Goal: Task Accomplishment & Management: Complete application form

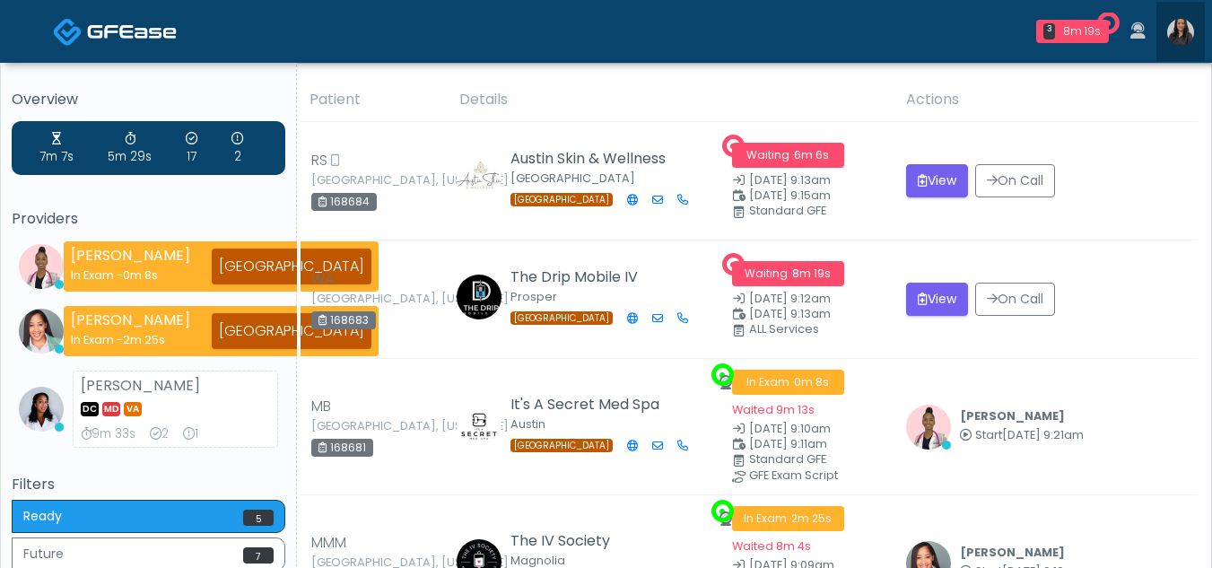
click at [1186, 31] on img at bounding box center [1181, 32] width 27 height 27
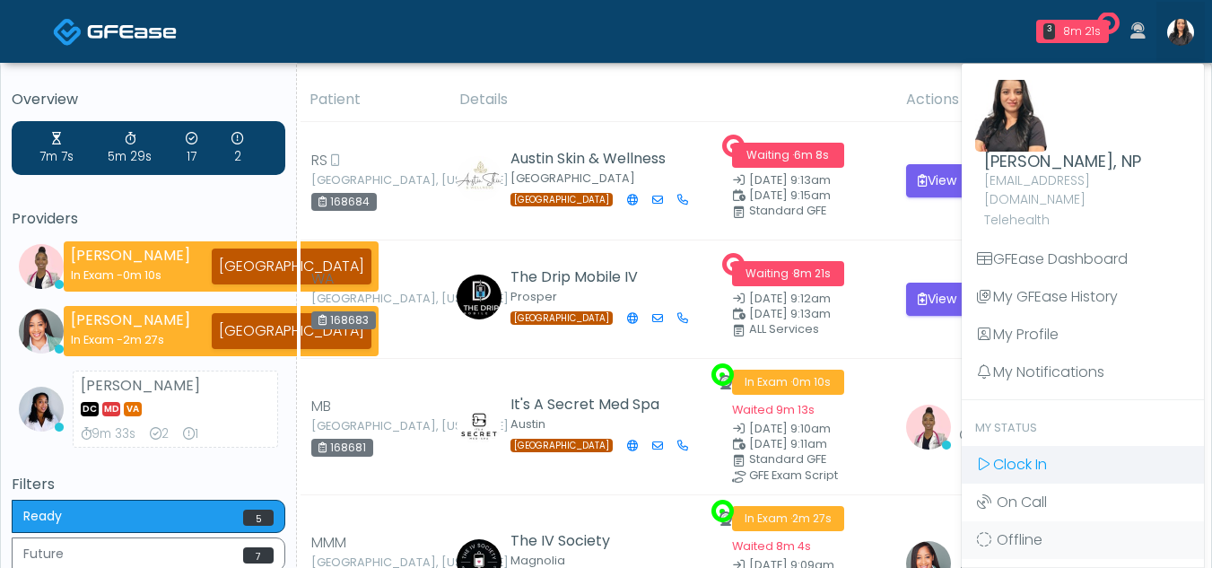
click at [1035, 454] on span "Clock In" at bounding box center [1020, 464] width 54 height 21
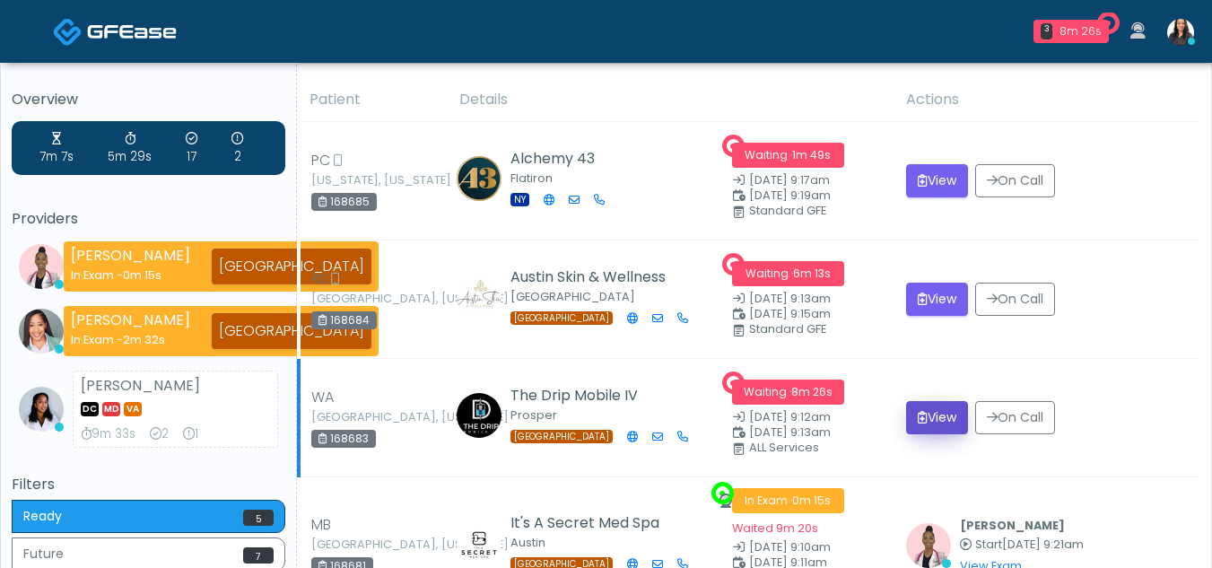
click at [923, 412] on icon "submit" at bounding box center [923, 417] width 10 height 13
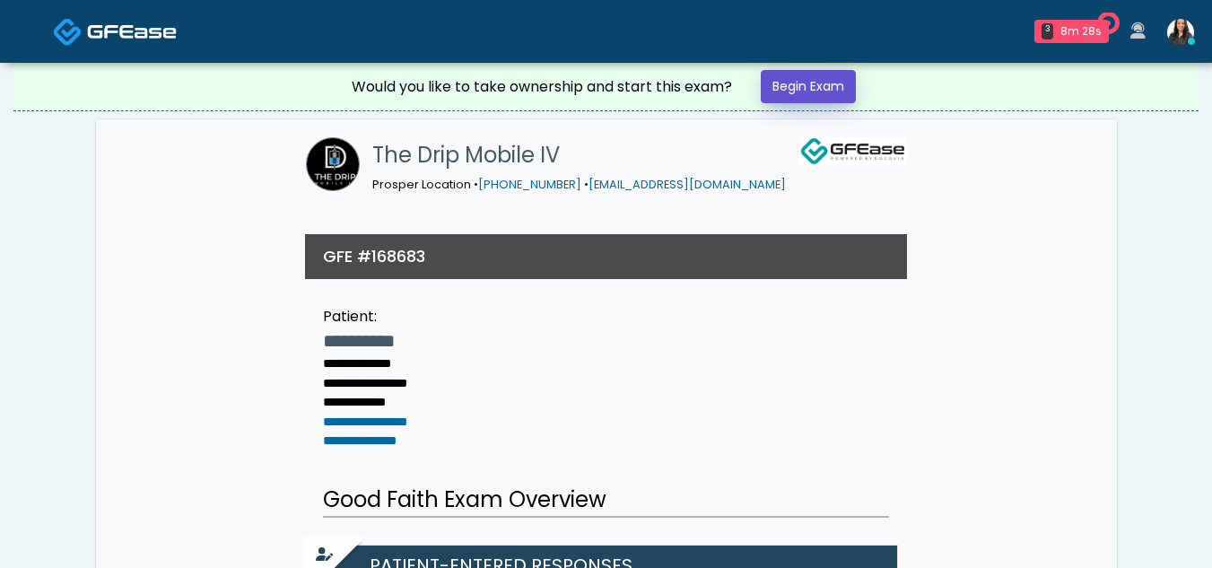
click at [790, 86] on link "Begin Exam" at bounding box center [808, 86] width 95 height 33
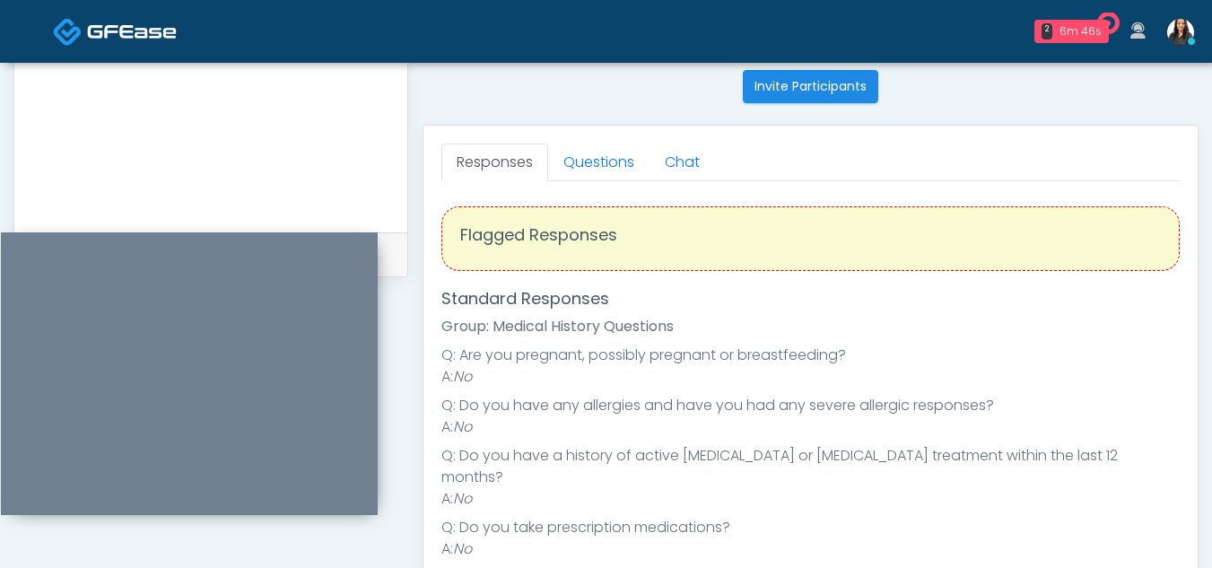
scroll to position [727, 0]
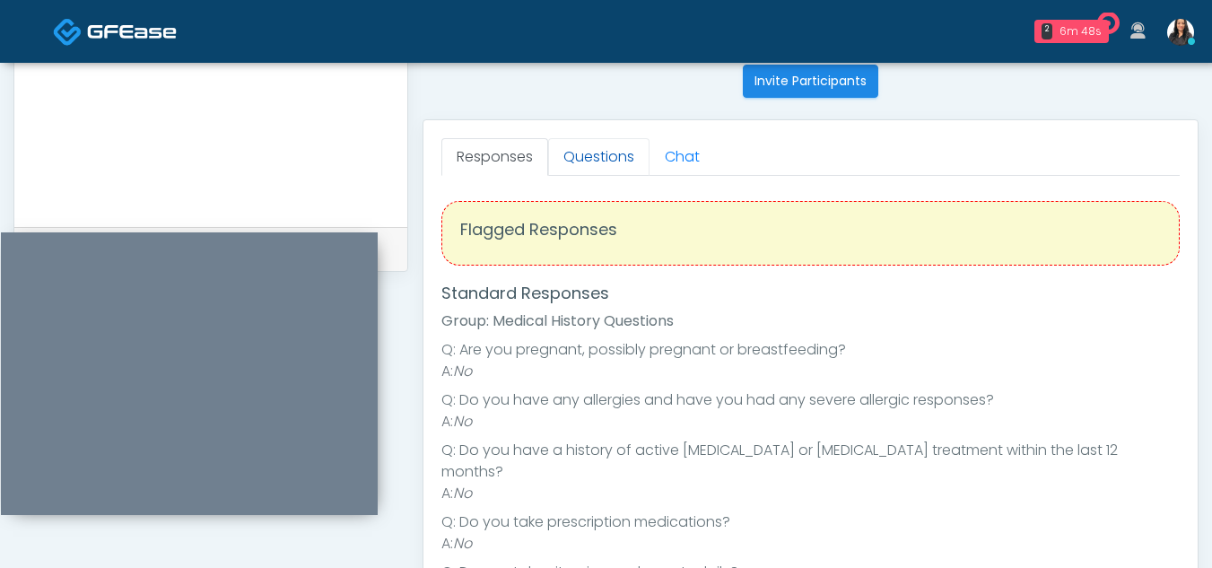
click at [615, 163] on link "Questions" at bounding box center [598, 157] width 101 height 38
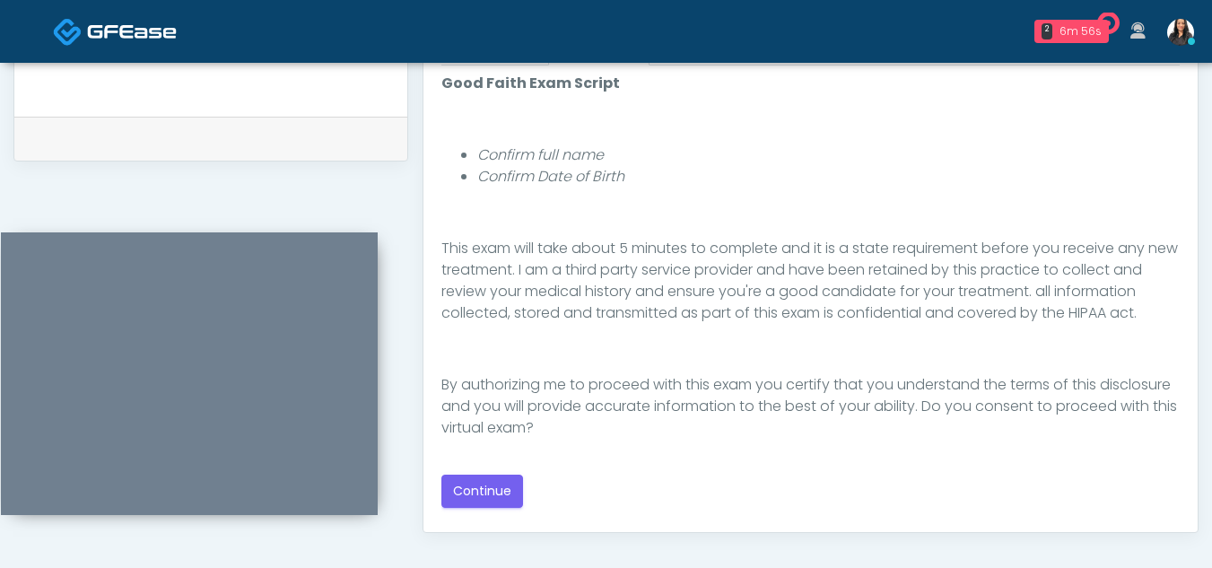
scroll to position [208, 0]
click at [492, 486] on button "Continue" at bounding box center [483, 491] width 82 height 33
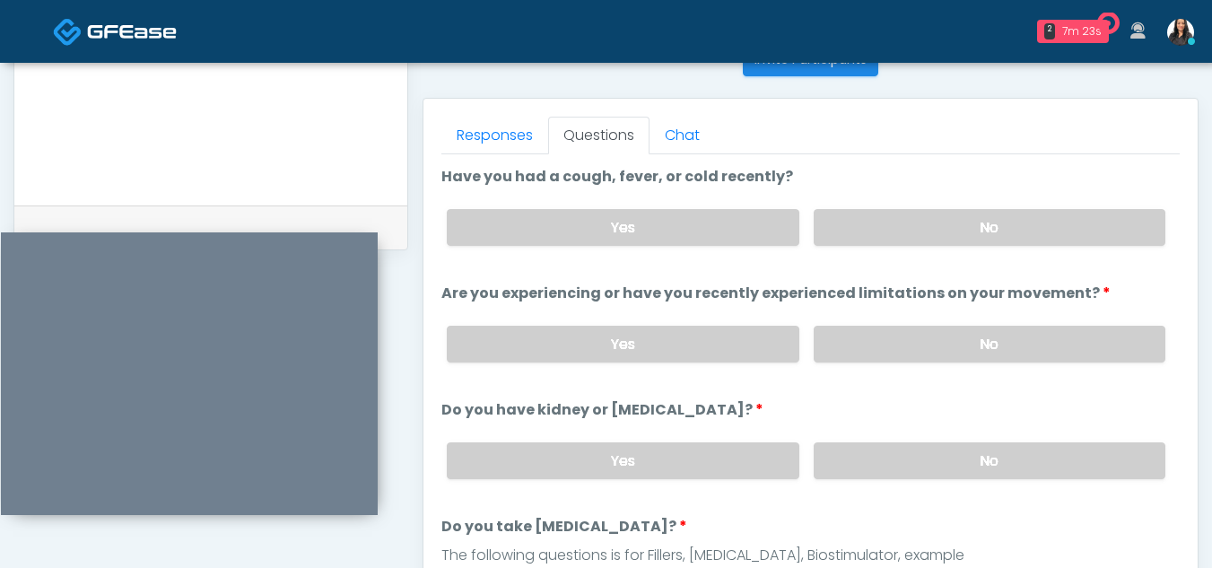
scroll to position [743, 0]
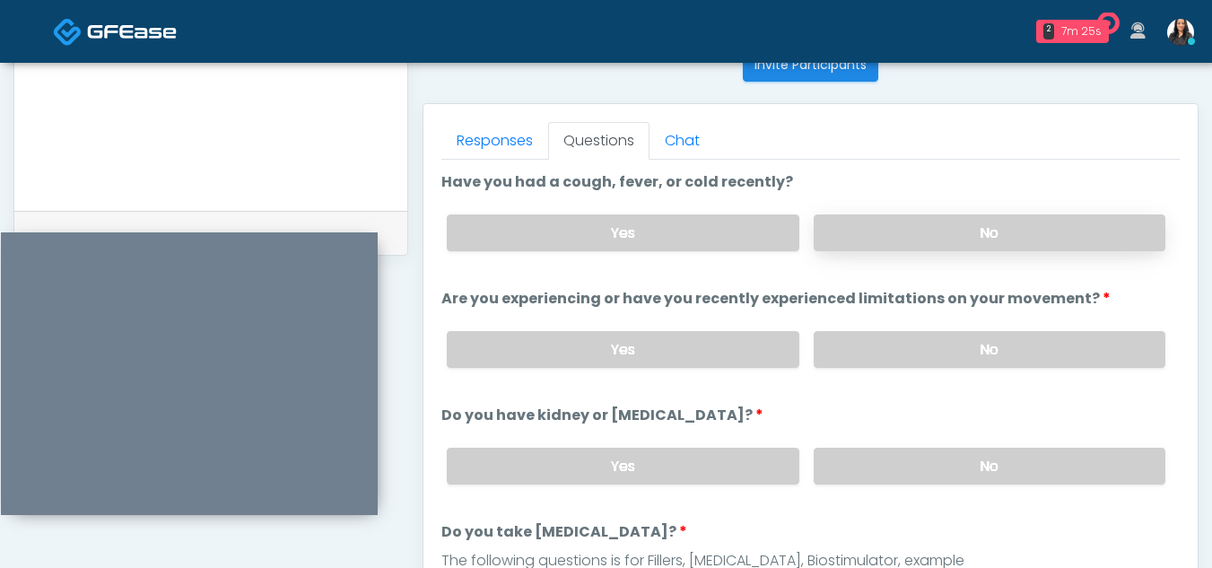
click at [959, 228] on label "No" at bounding box center [990, 232] width 352 height 37
click at [972, 344] on label "No" at bounding box center [990, 349] width 352 height 37
click at [997, 468] on label "No" at bounding box center [990, 466] width 352 height 37
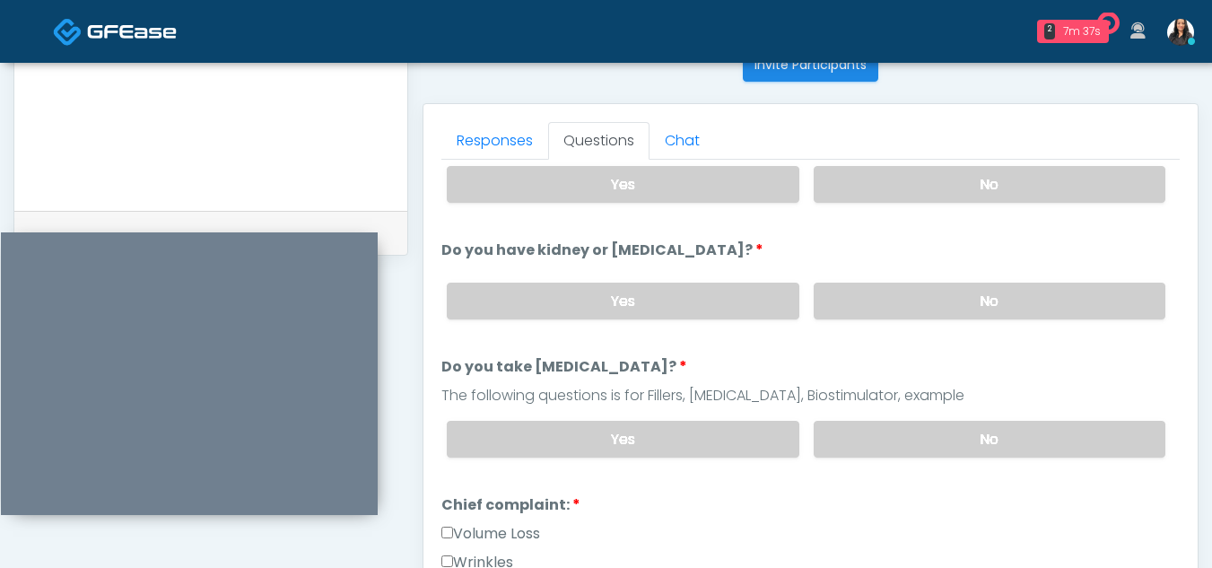
scroll to position [193, 0]
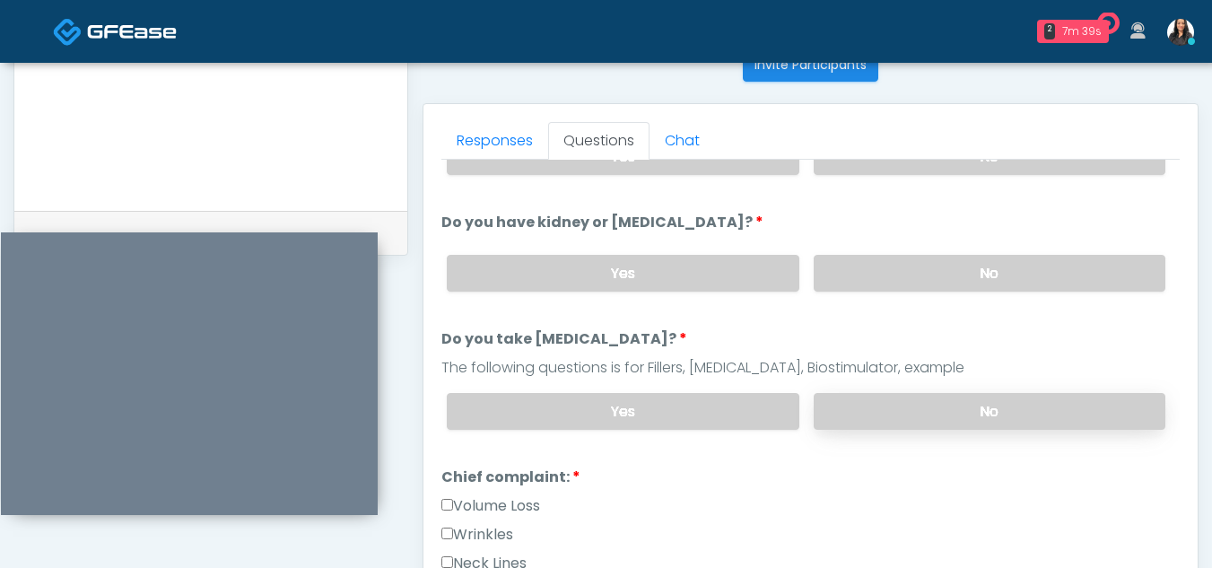
click at [969, 418] on label "No" at bounding box center [990, 411] width 352 height 37
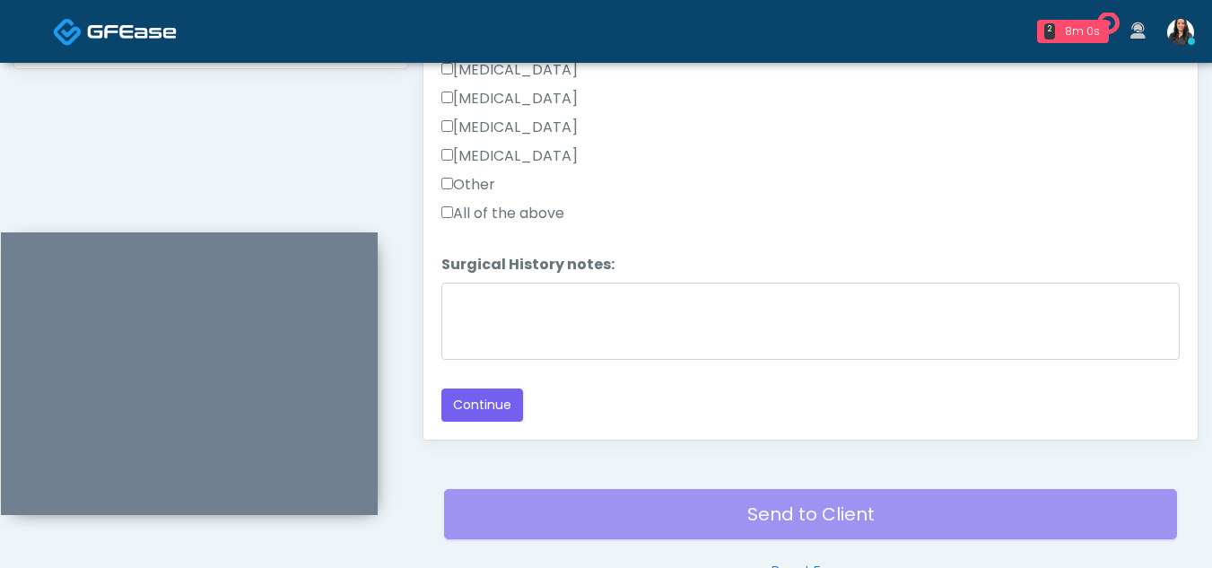
scroll to position [938, 0]
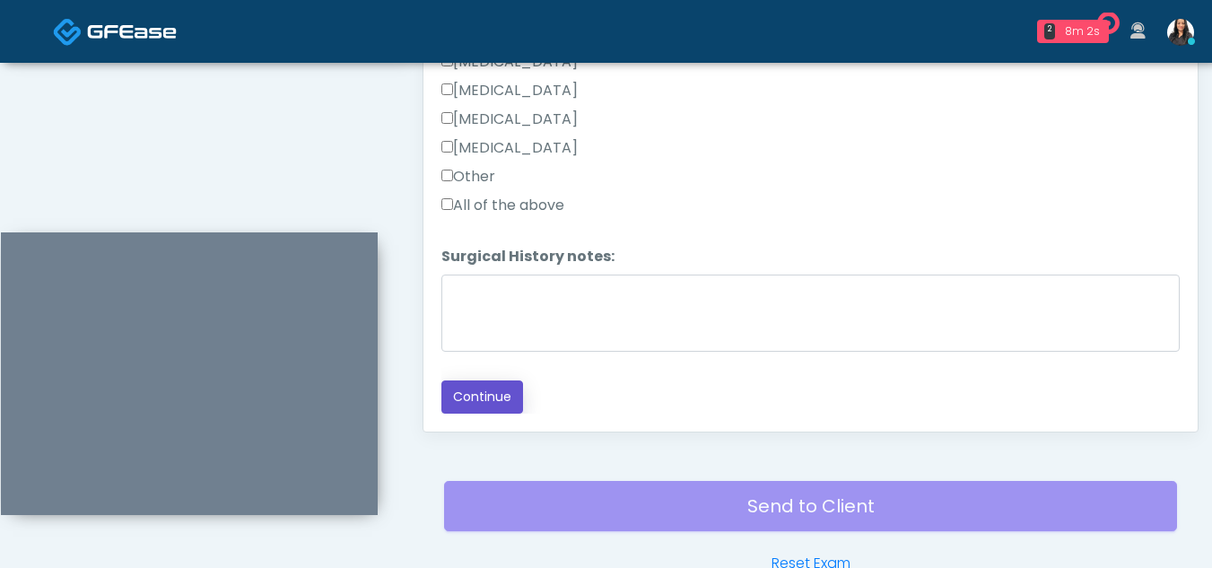
click at [497, 393] on button "Continue" at bounding box center [483, 397] width 82 height 33
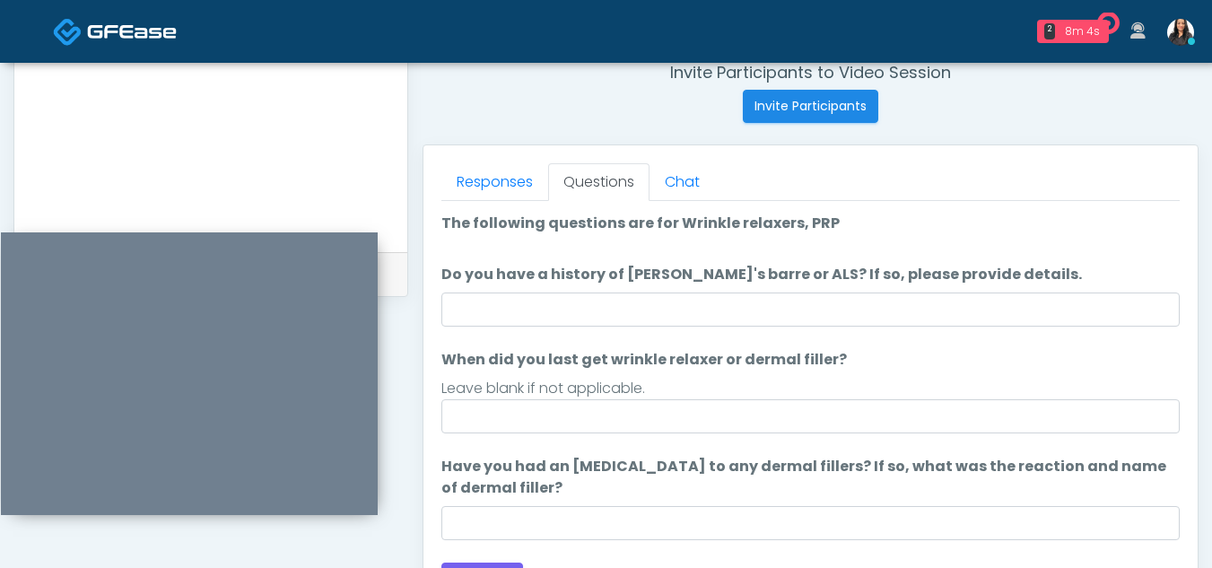
scroll to position [699, 0]
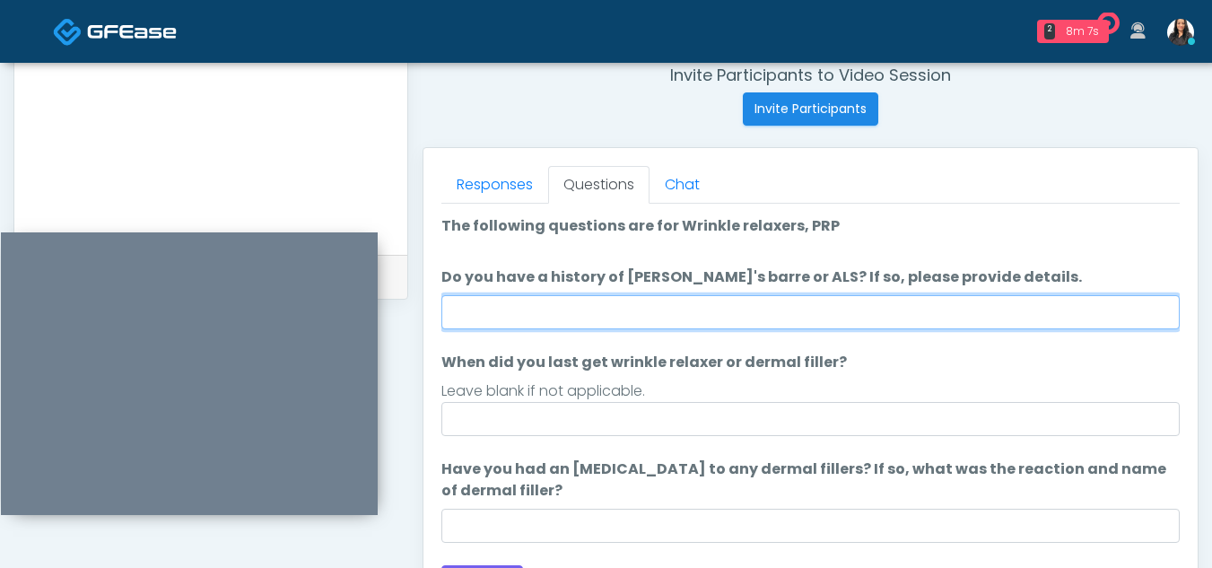
click at [690, 303] on input "Do you have a history of Guillain's barre or ALS? If so, please provide details." at bounding box center [811, 312] width 739 height 34
type input "*"
type input "**"
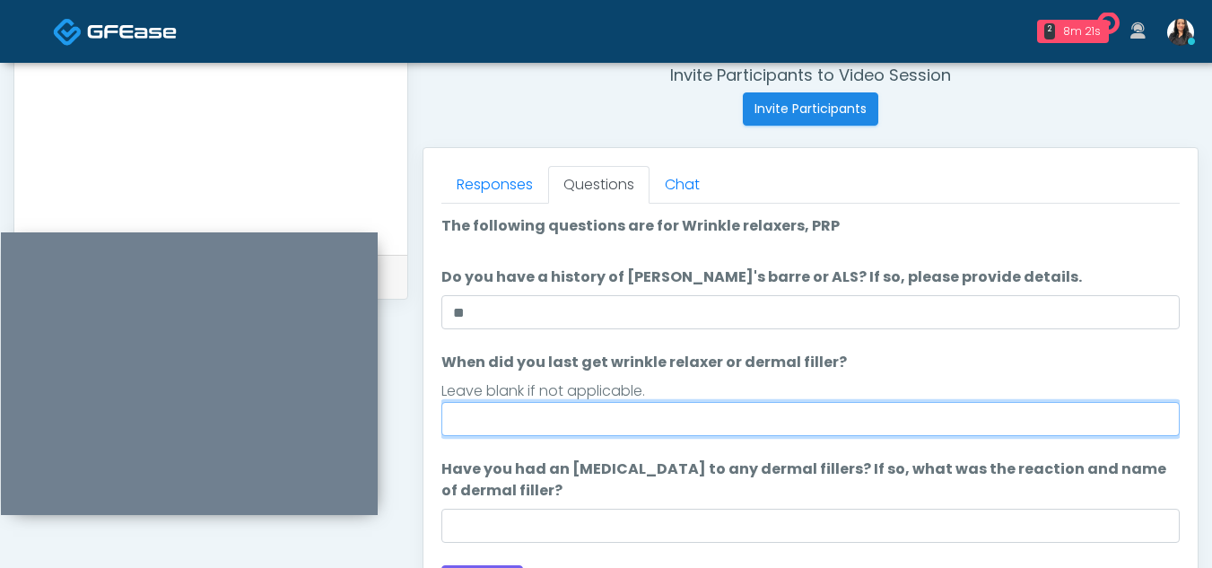
click at [664, 420] on input "When did you last get wrinkle relaxer or dermal filler?" at bounding box center [811, 419] width 739 height 34
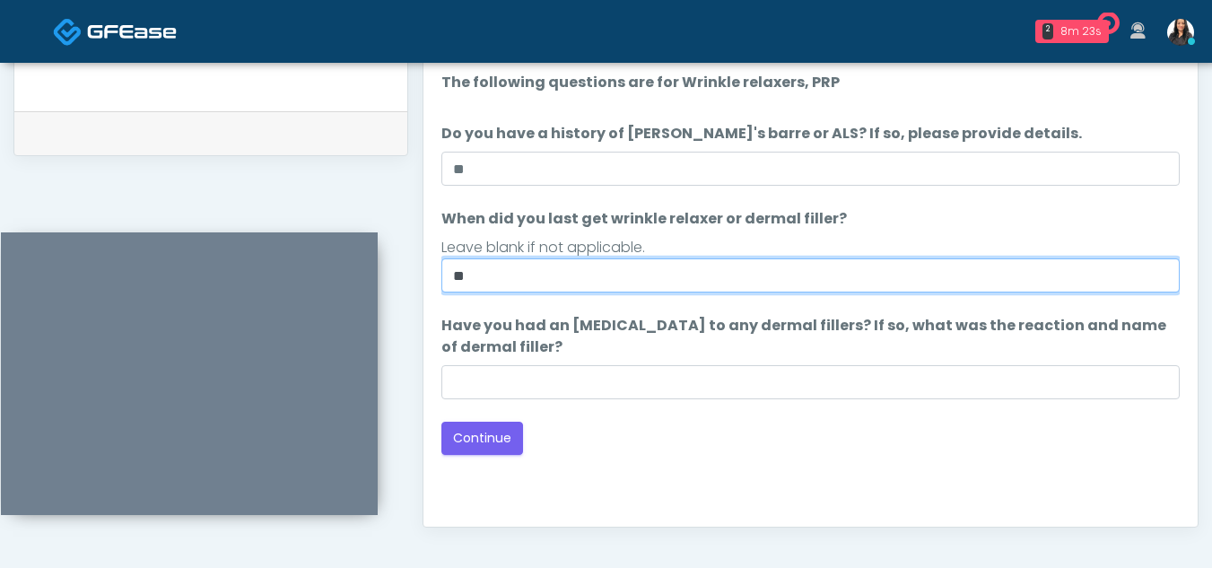
scroll to position [856, 0]
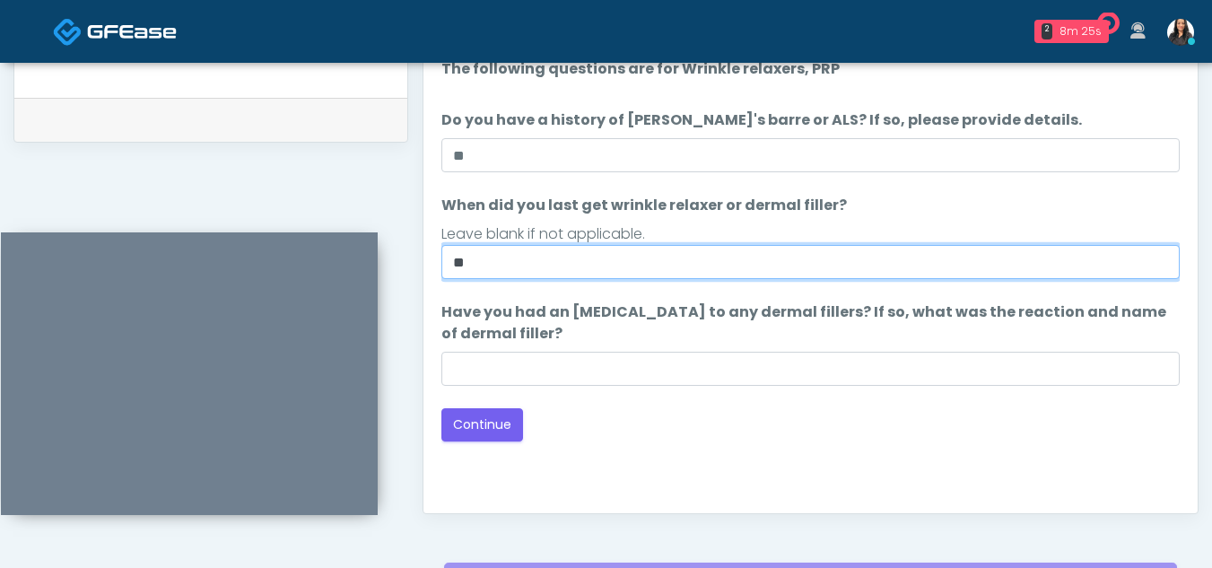
type input "**"
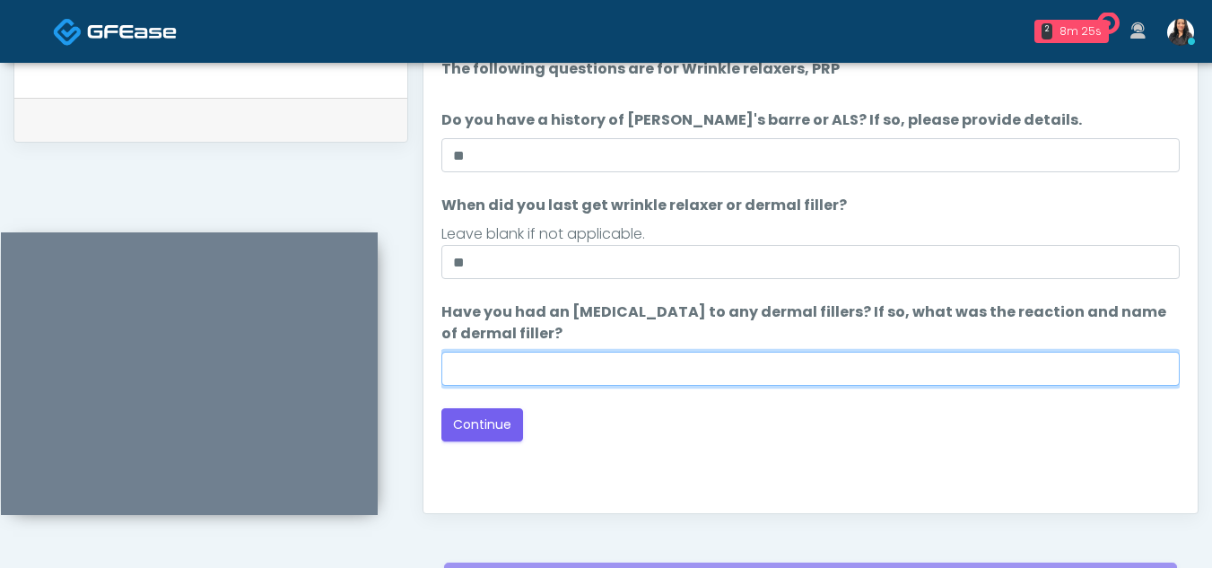
click at [528, 375] on input "Have you had an allergic response to any dermal fillers? If so, what was the re…" at bounding box center [811, 369] width 739 height 34
type input "****"
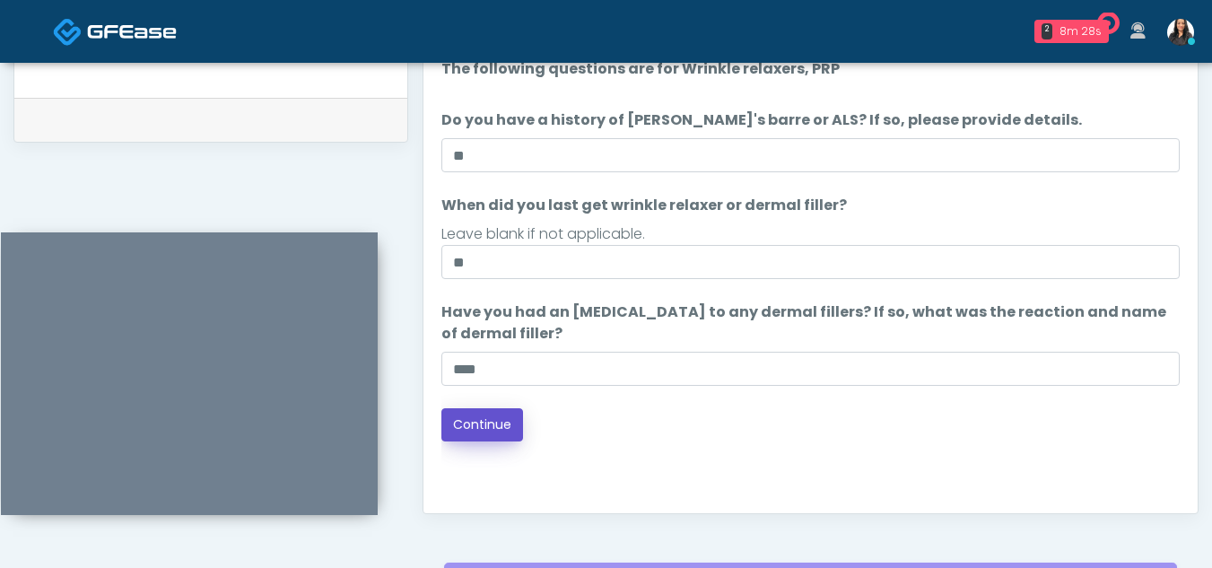
click at [472, 424] on button "Continue" at bounding box center [483, 424] width 82 height 33
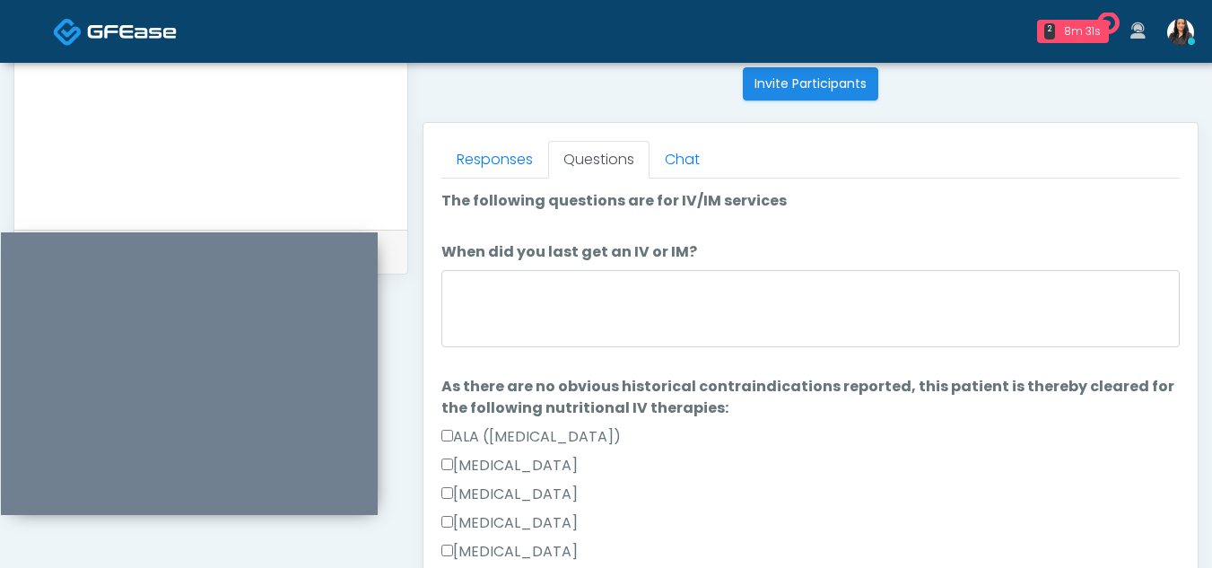
scroll to position [722, 0]
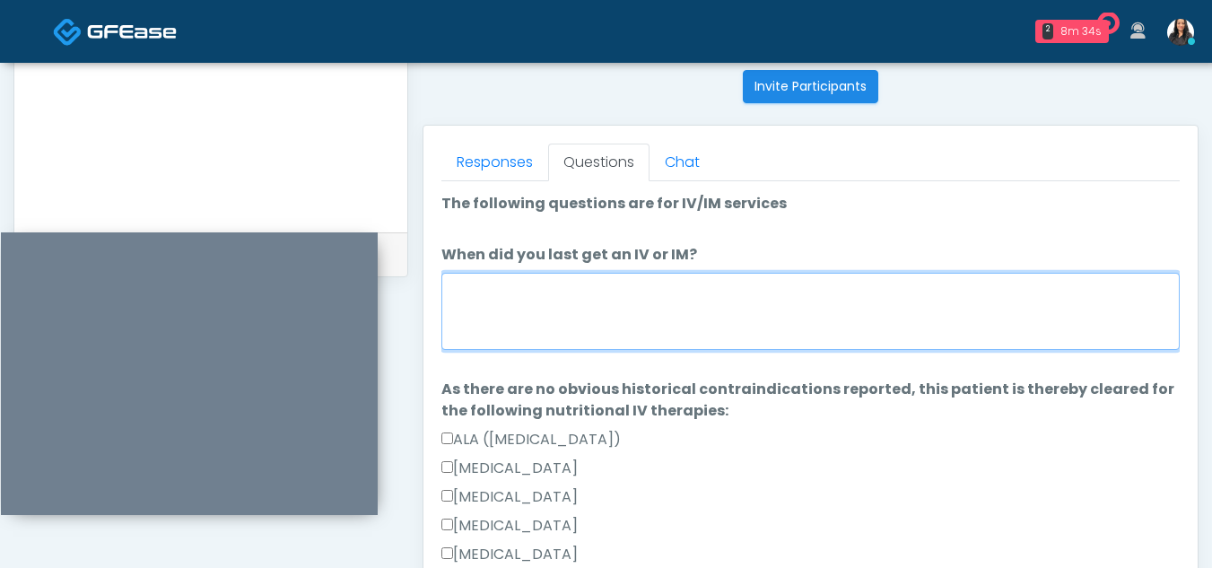
click at [550, 309] on textarea "When did you last get an IV or IM?" at bounding box center [811, 311] width 739 height 77
type textarea "**********"
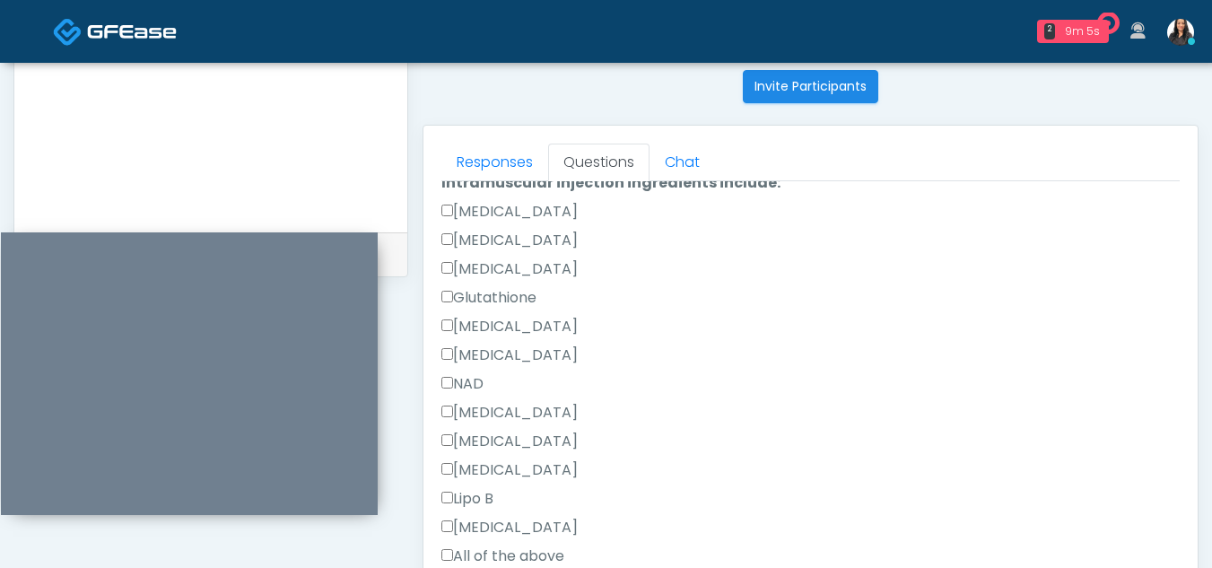
scroll to position [853, 0]
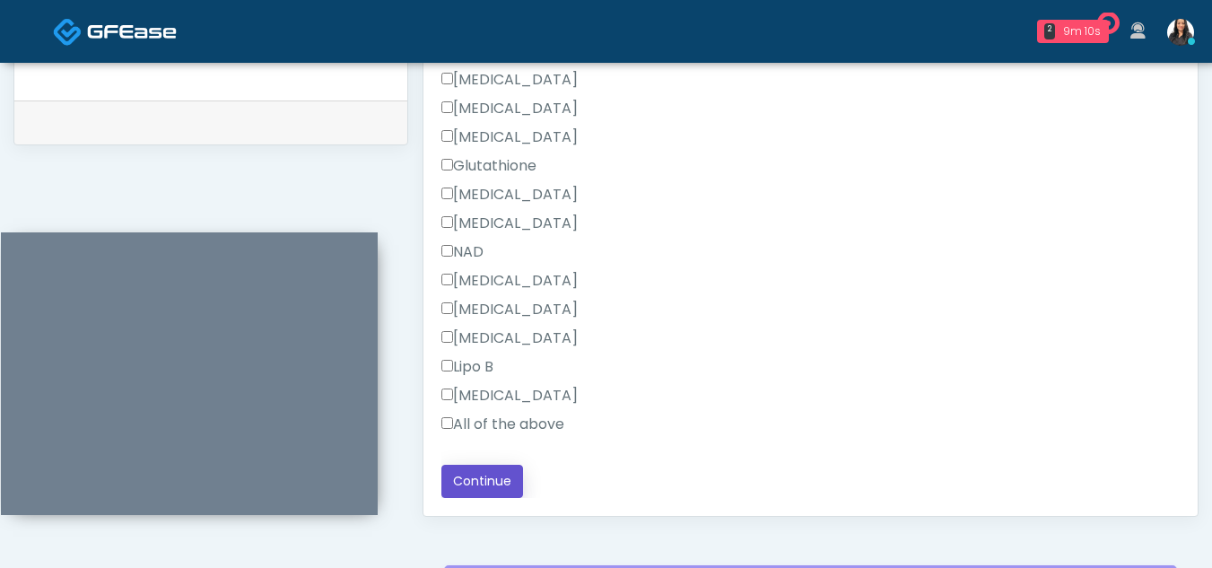
click at [487, 479] on button "Continue" at bounding box center [483, 481] width 82 height 33
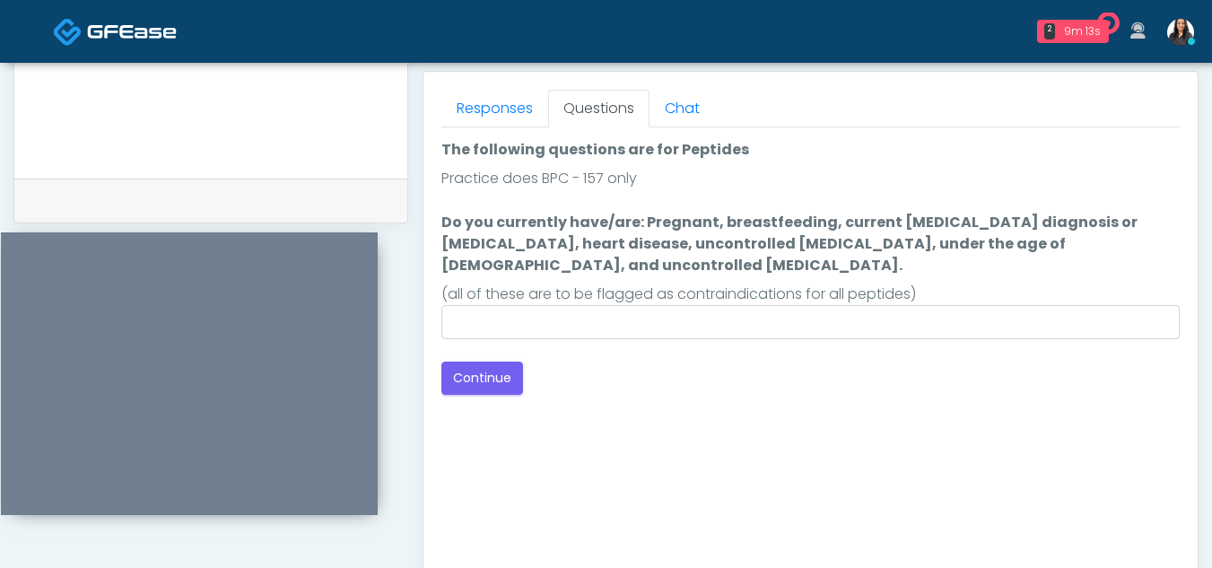
scroll to position [767, 0]
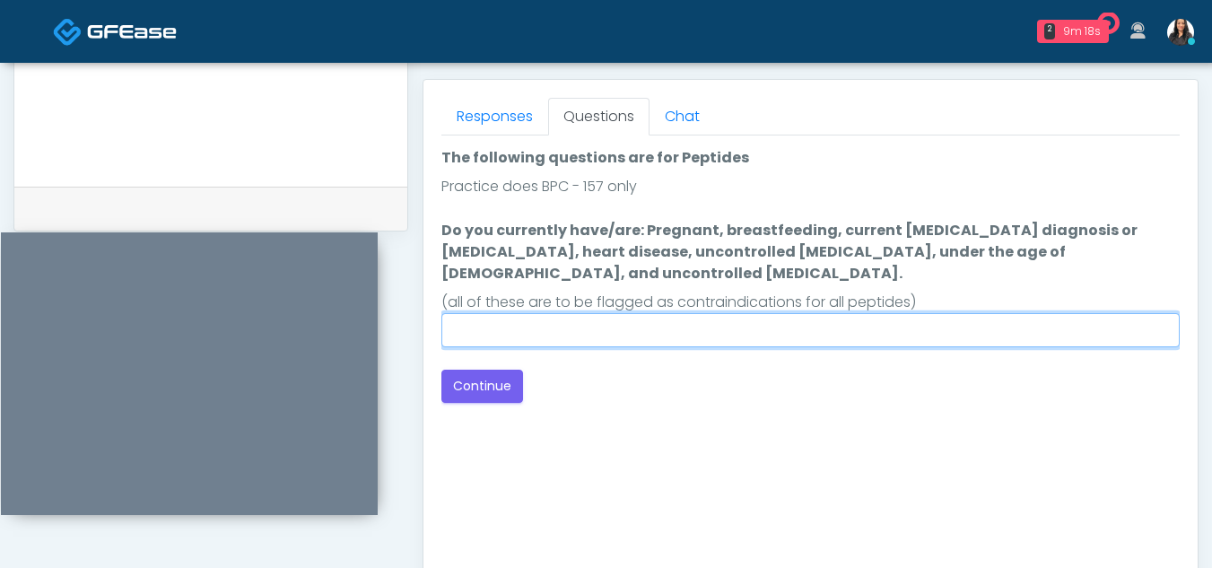
click at [552, 313] on input "Do you currently have/are: Pregnant, breastfeeding, current cancer diagnosis or…" at bounding box center [811, 330] width 739 height 34
type input "**"
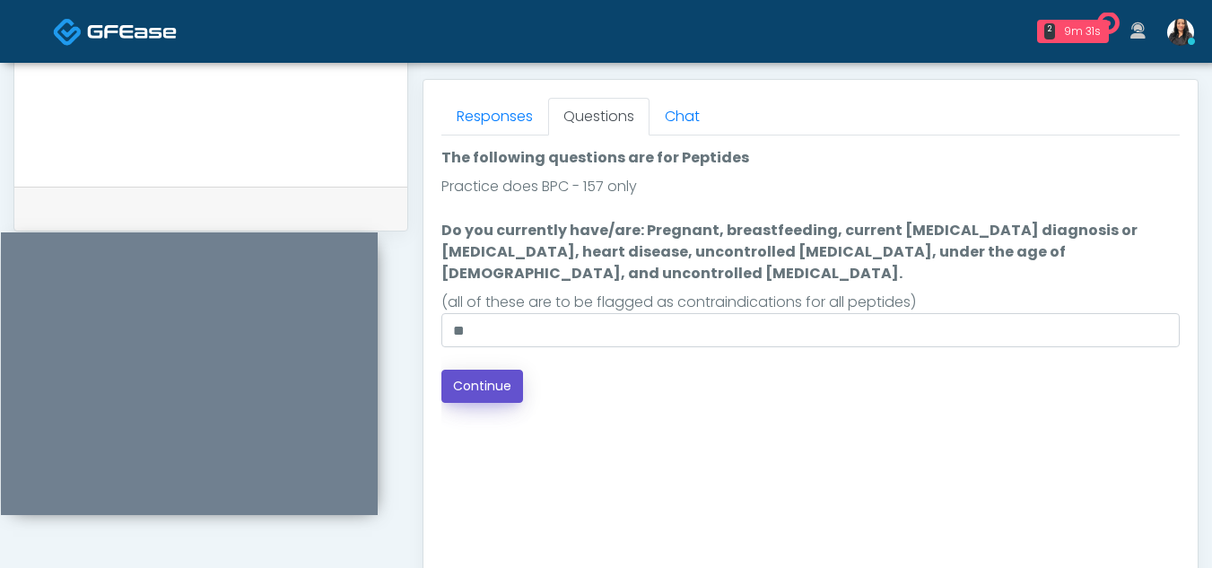
click at [491, 370] on button "Continue" at bounding box center [483, 386] width 82 height 33
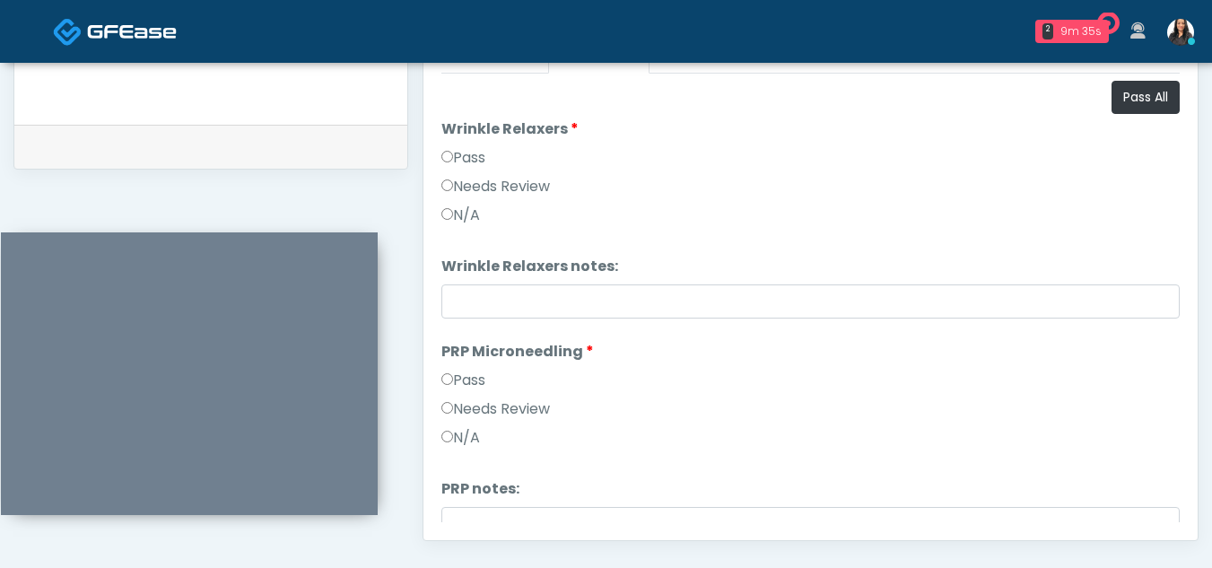
scroll to position [797, 0]
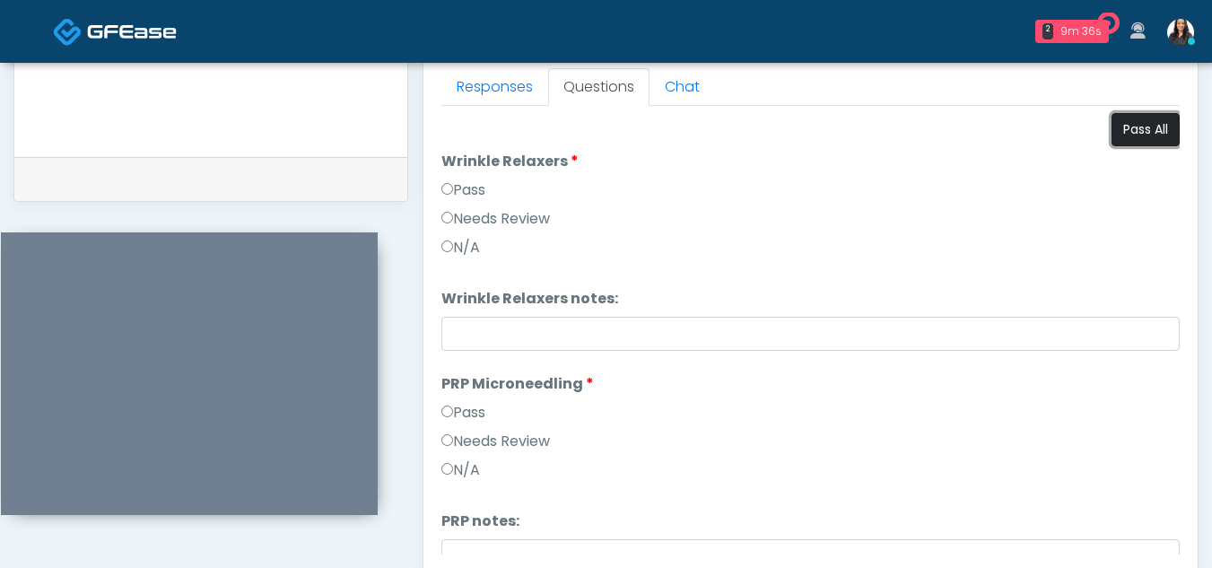
click at [1143, 127] on button "Pass All" at bounding box center [1146, 129] width 68 height 33
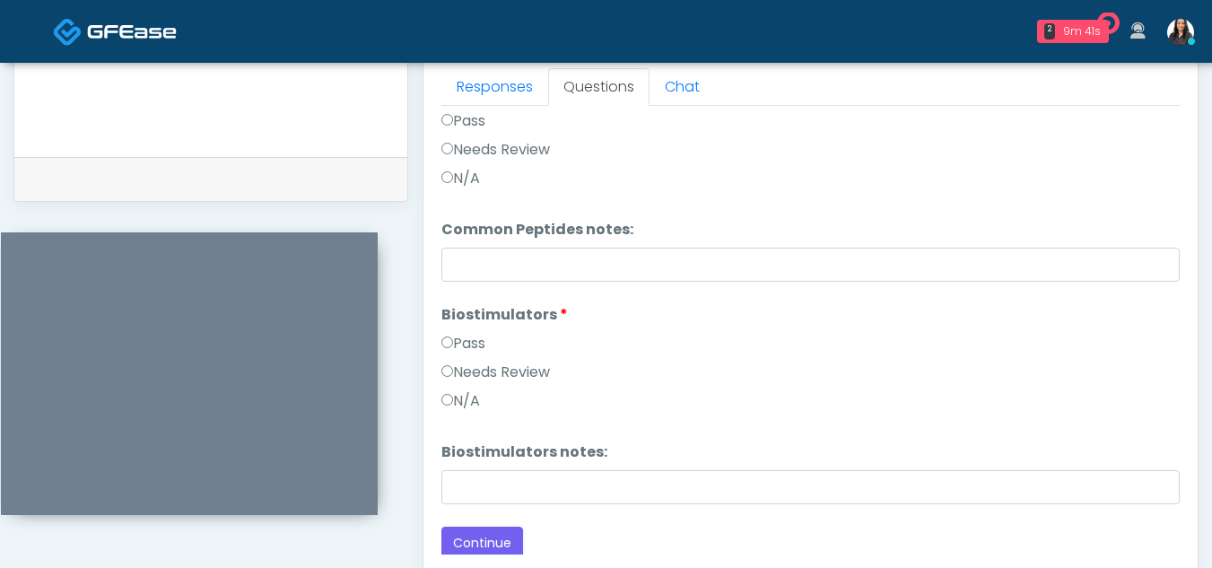
scroll to position [742, 0]
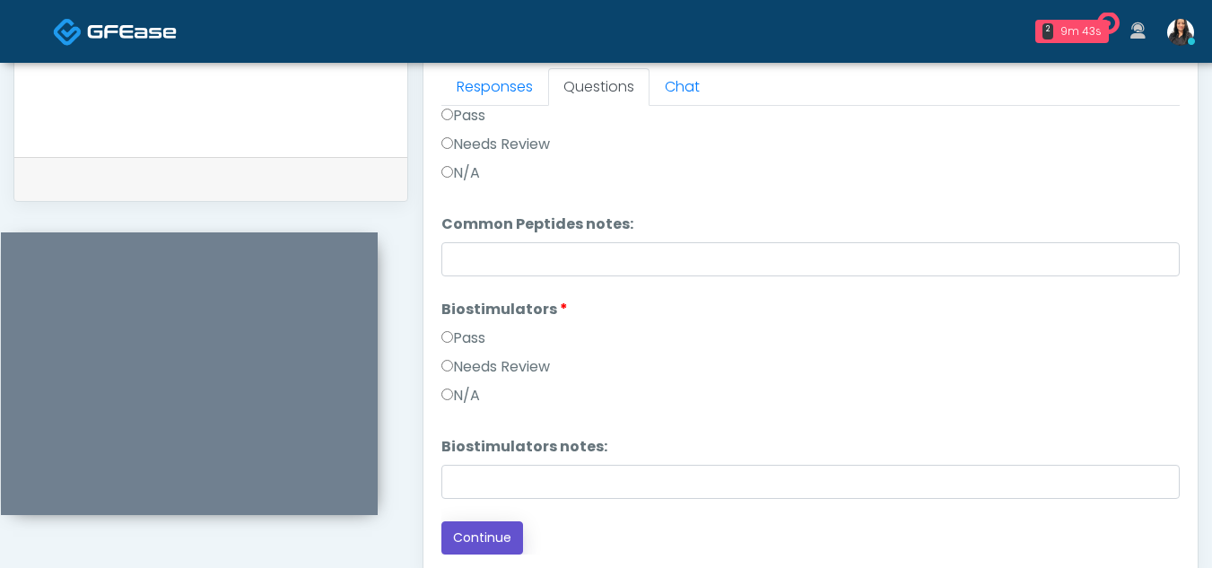
click at [491, 532] on button "Continue" at bounding box center [483, 537] width 82 height 33
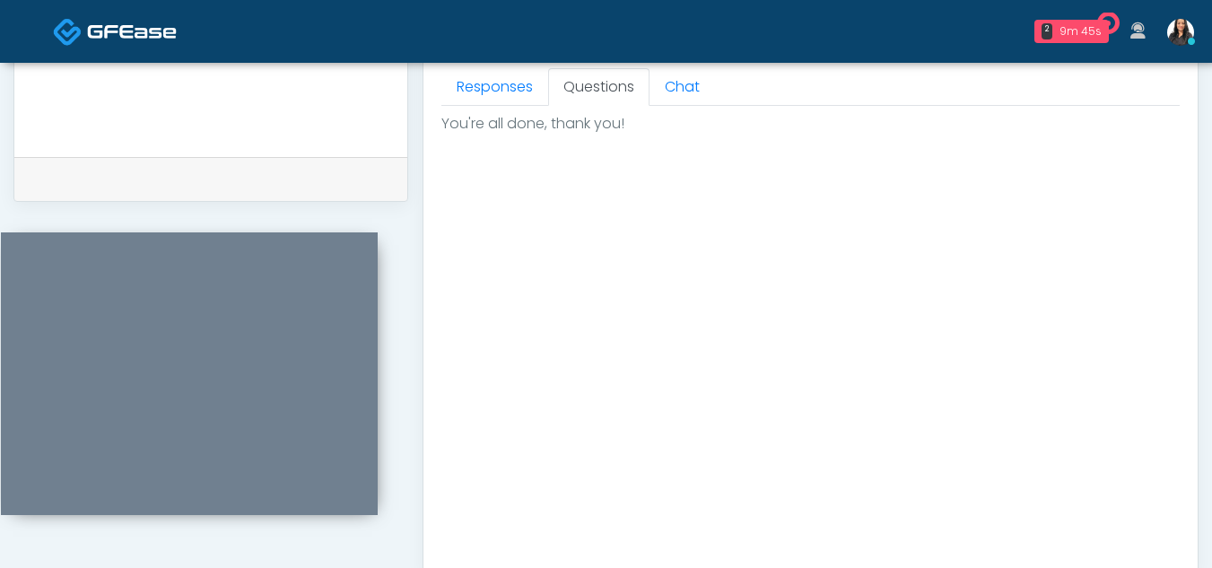
scroll to position [1076, 0]
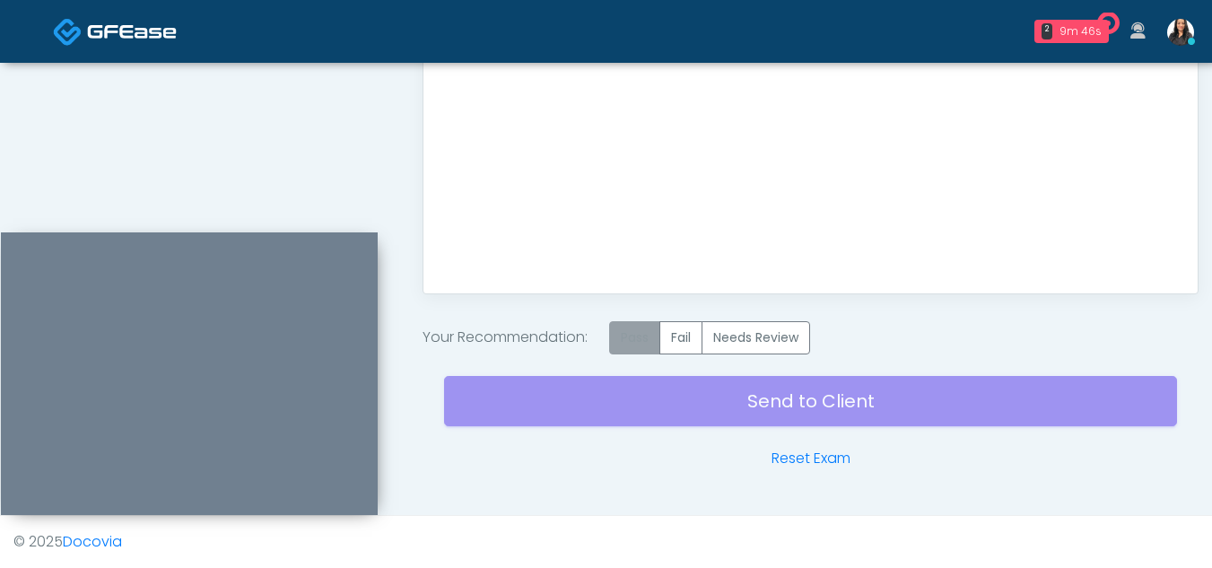
click at [636, 345] on label "Pass" at bounding box center [634, 337] width 51 height 33
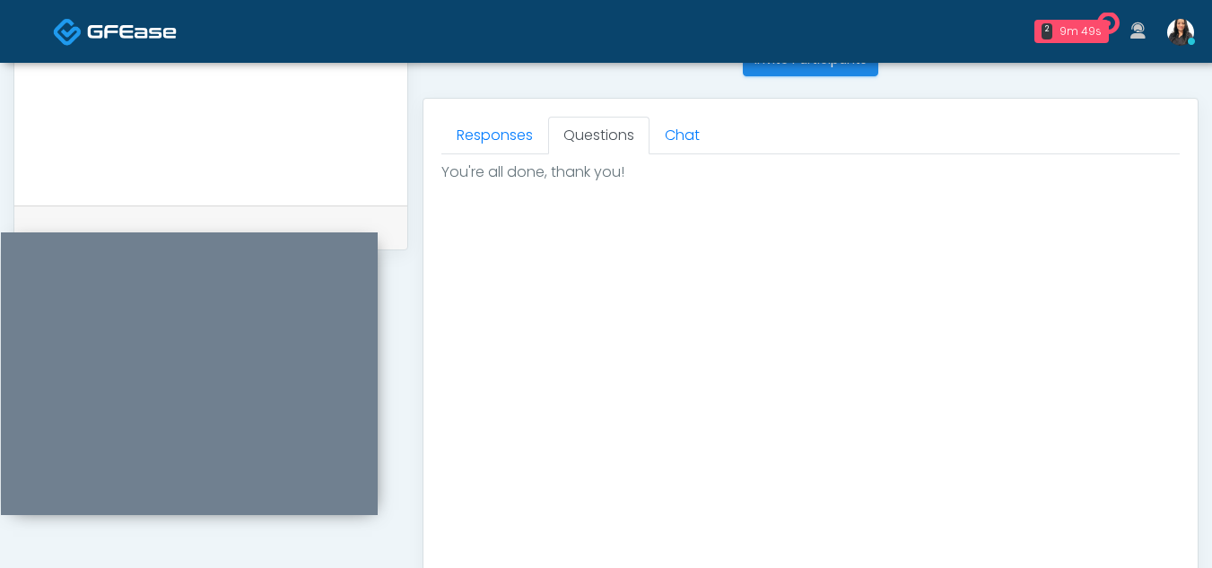
scroll to position [746, 0]
click at [505, 134] on link "Responses" at bounding box center [495, 138] width 107 height 38
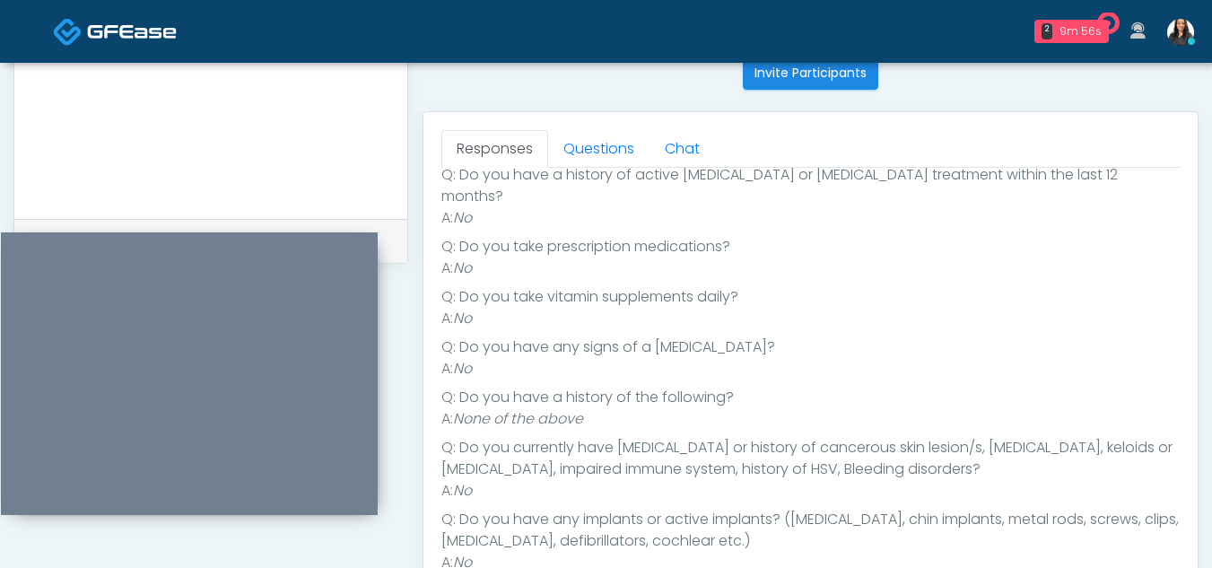
scroll to position [721, 0]
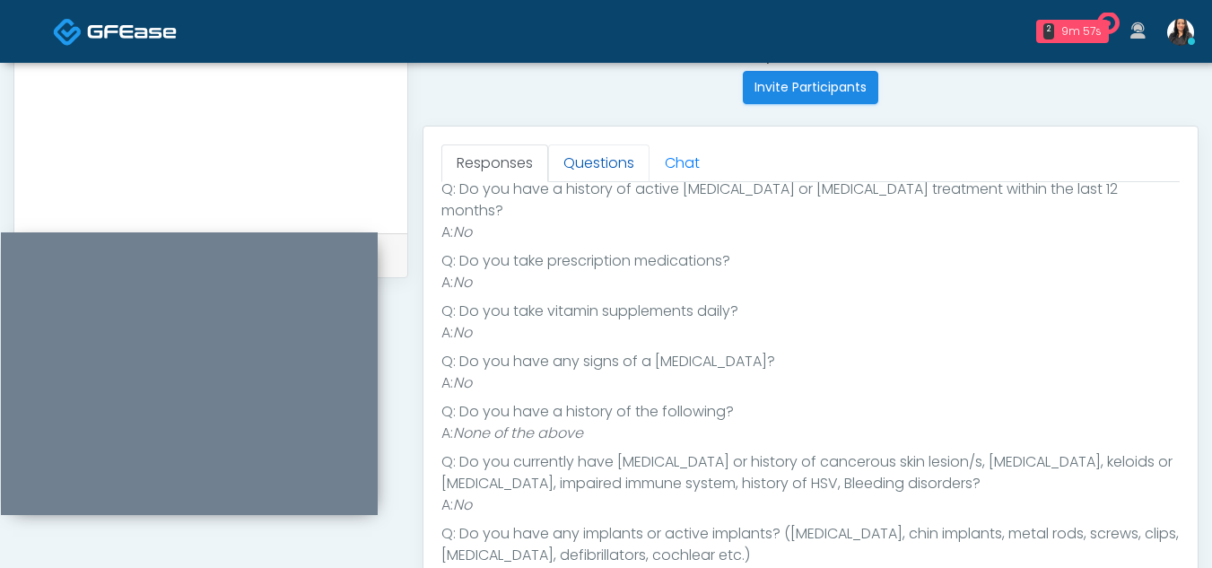
click at [607, 165] on link "Questions" at bounding box center [598, 163] width 101 height 38
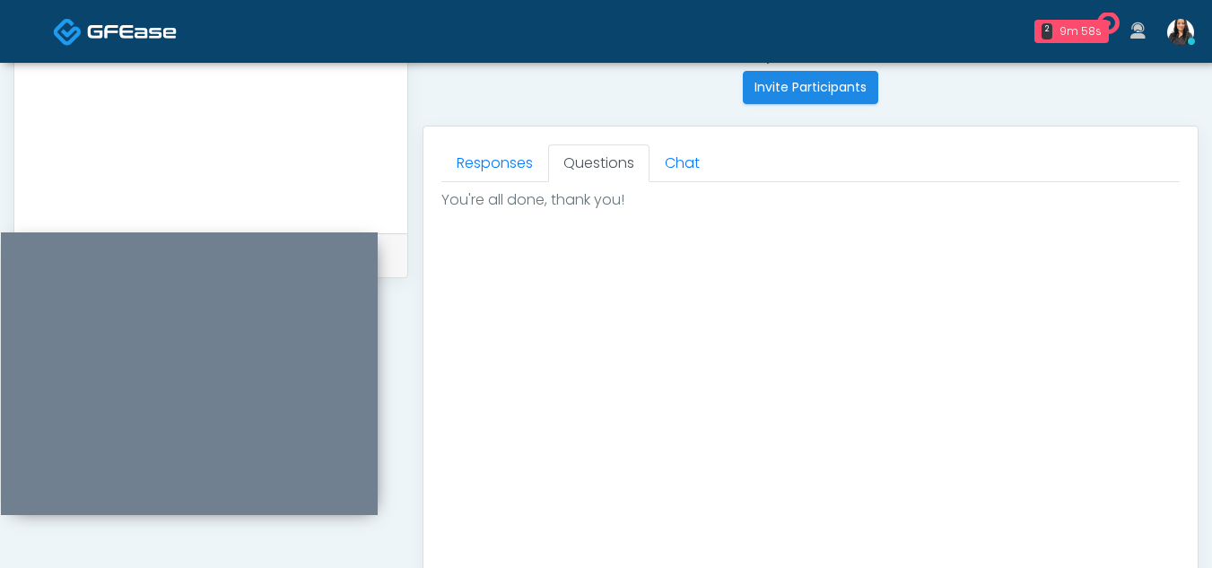
scroll to position [1076, 0]
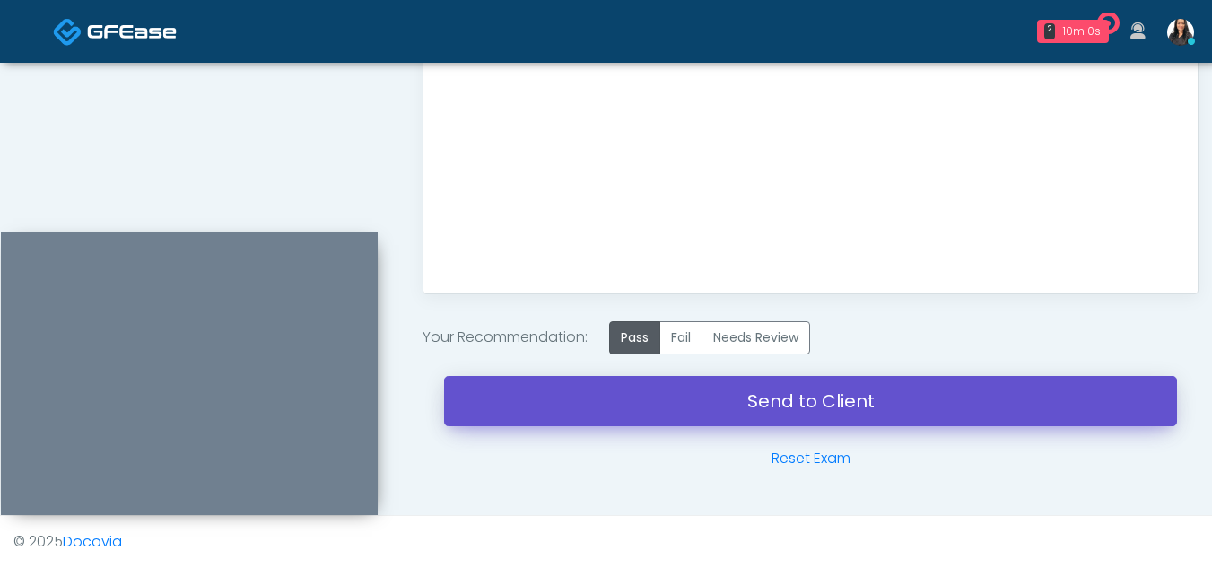
click at [811, 402] on link "Send to Client" at bounding box center [810, 401] width 733 height 50
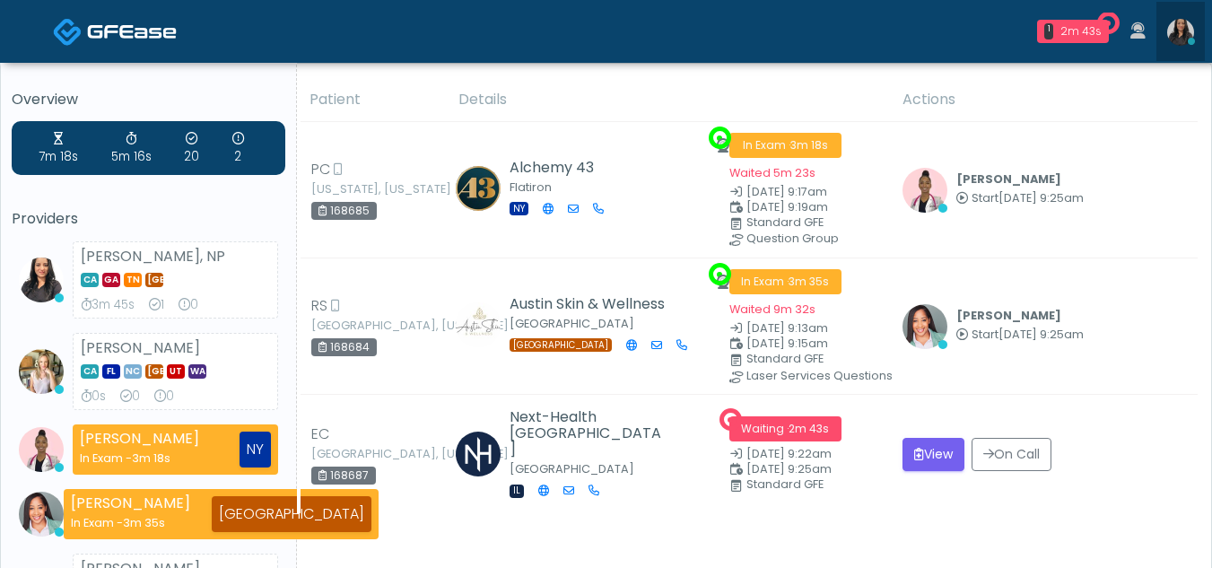
click at [1178, 29] on img at bounding box center [1181, 32] width 27 height 27
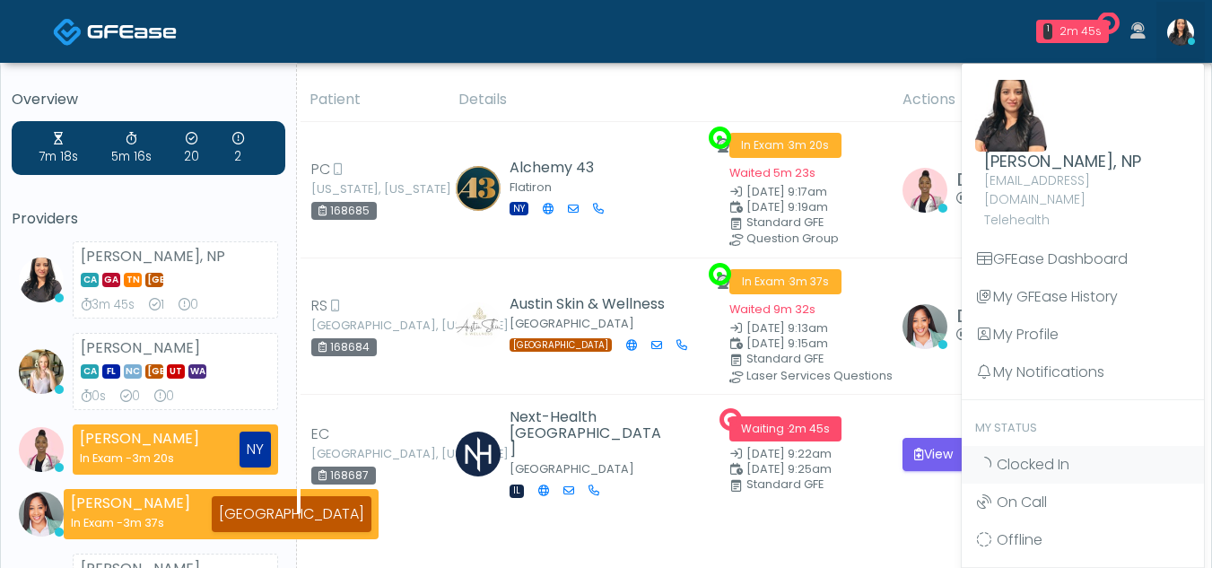
click at [799, 23] on div "1 2m 45s Next-Health [GEOGRAPHIC_DATA] Waiting - 2m 45s IL View [PERSON_NAME], …" at bounding box center [714, 31] width 983 height 59
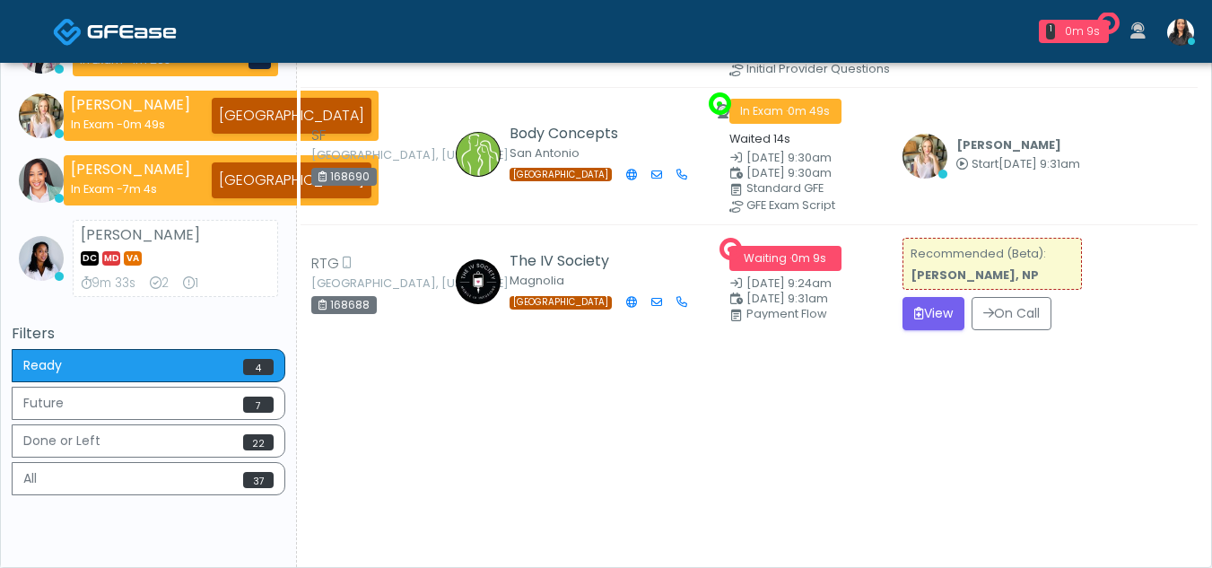
scroll to position [311, 0]
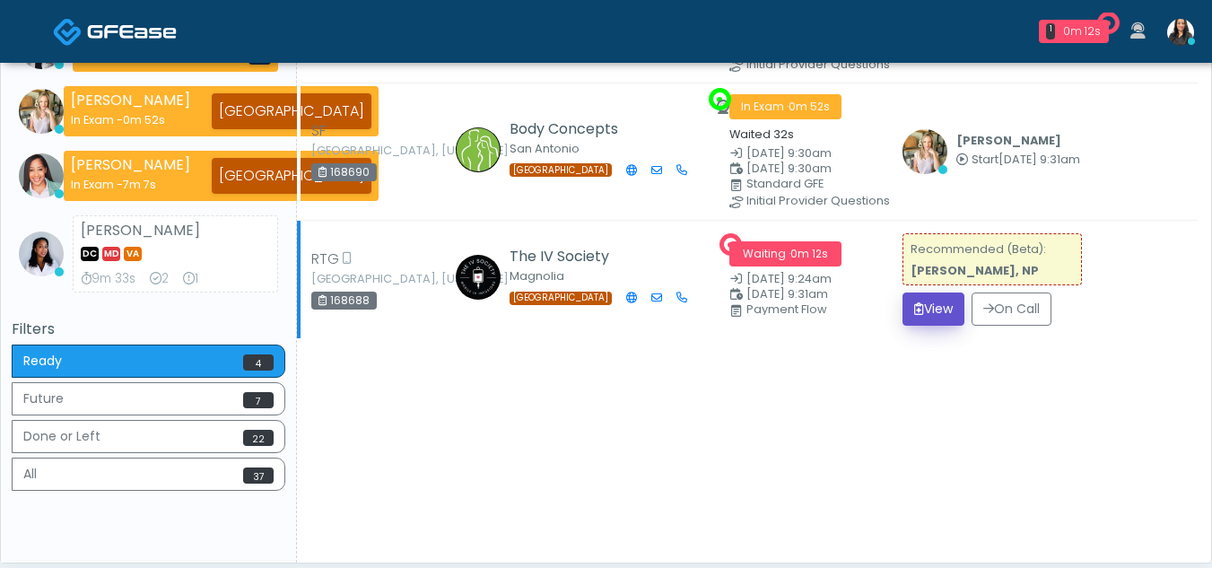
click at [929, 314] on button "View" at bounding box center [934, 309] width 62 height 33
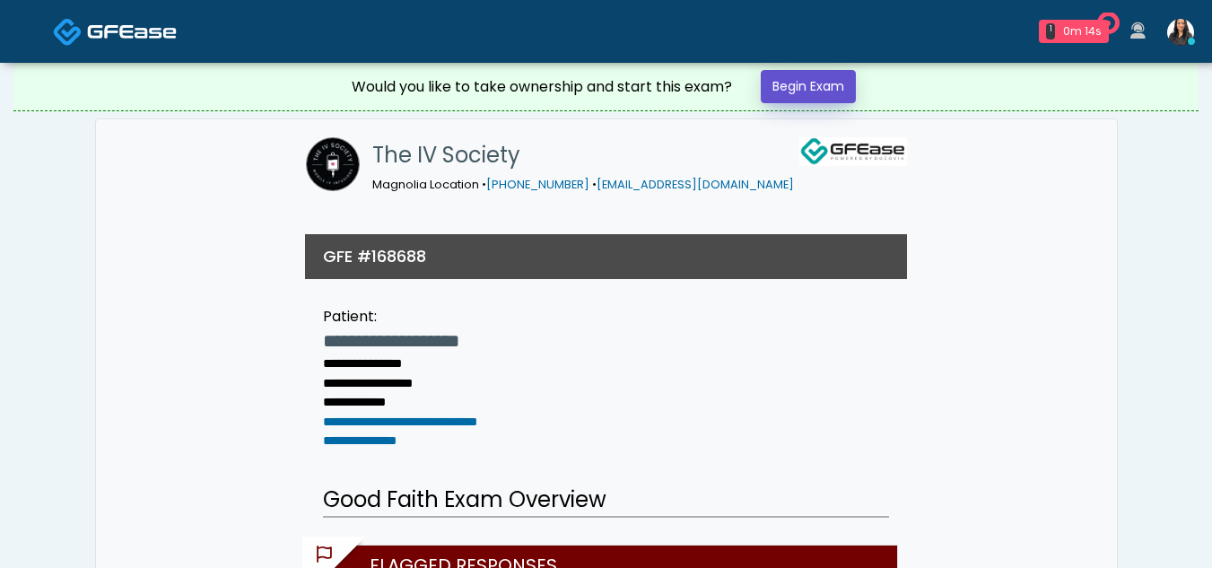
click at [836, 86] on link "Begin Exam" at bounding box center [808, 86] width 95 height 33
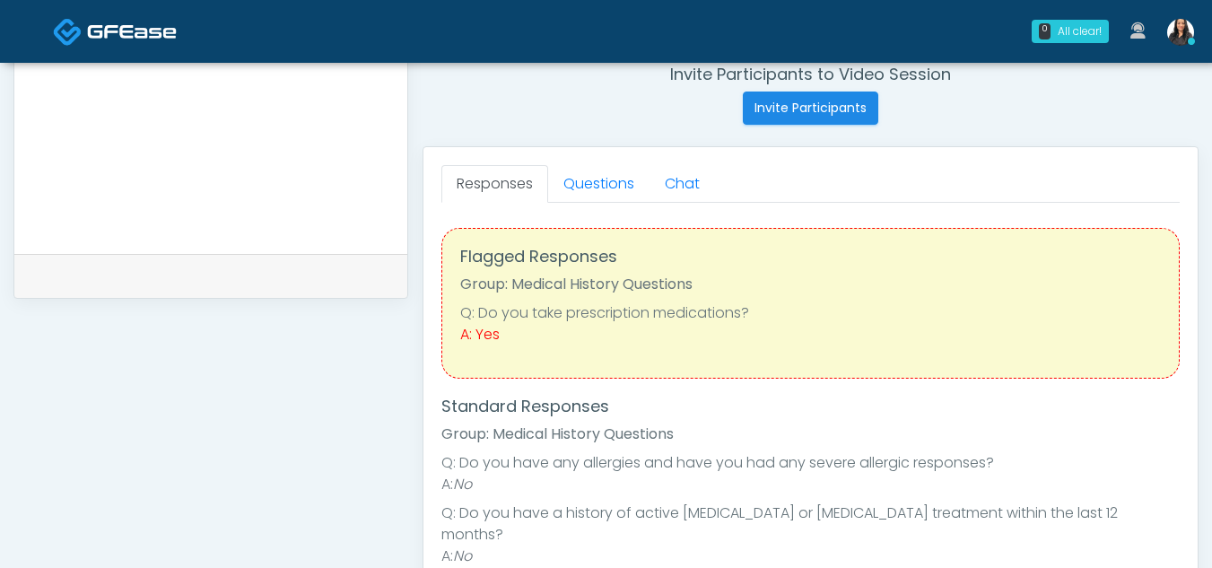
scroll to position [751, 0]
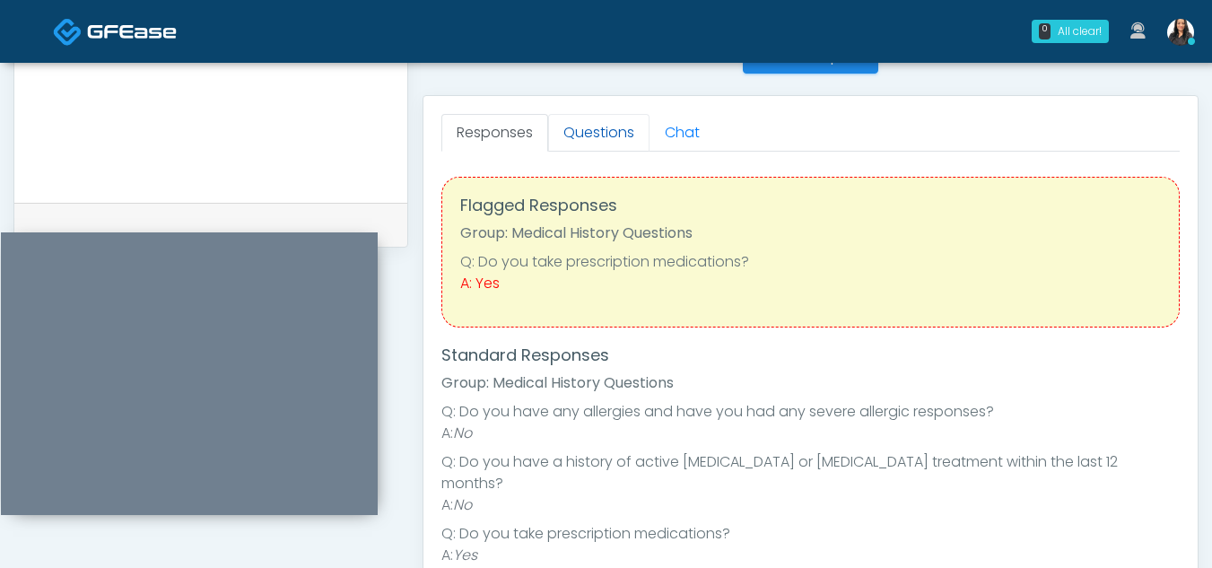
click at [619, 133] on link "Questions" at bounding box center [598, 133] width 101 height 38
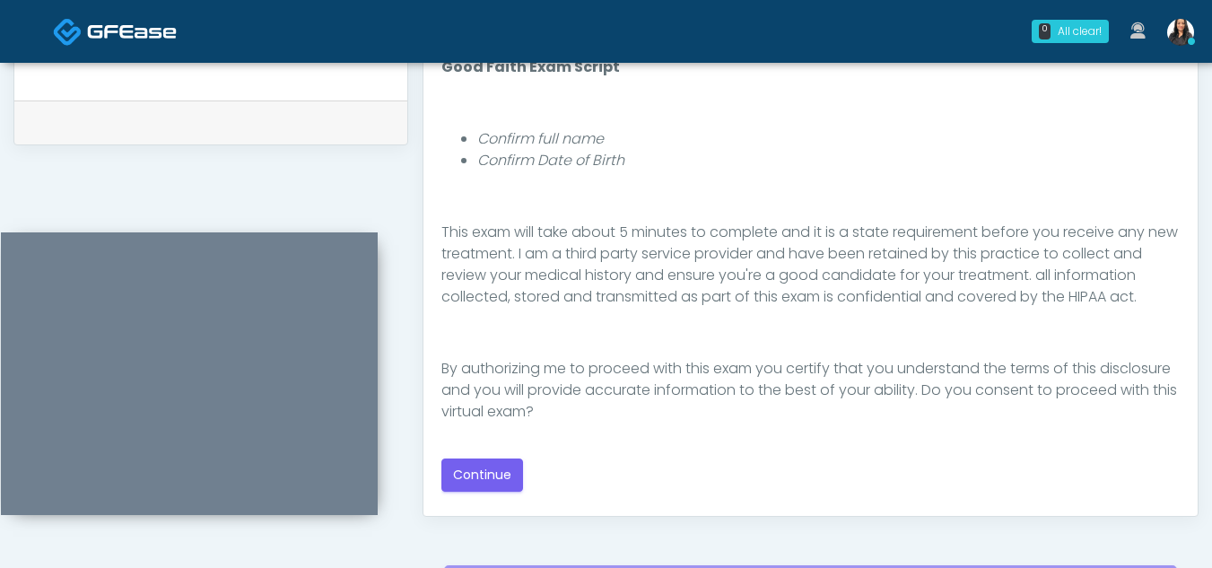
scroll to position [851, 0]
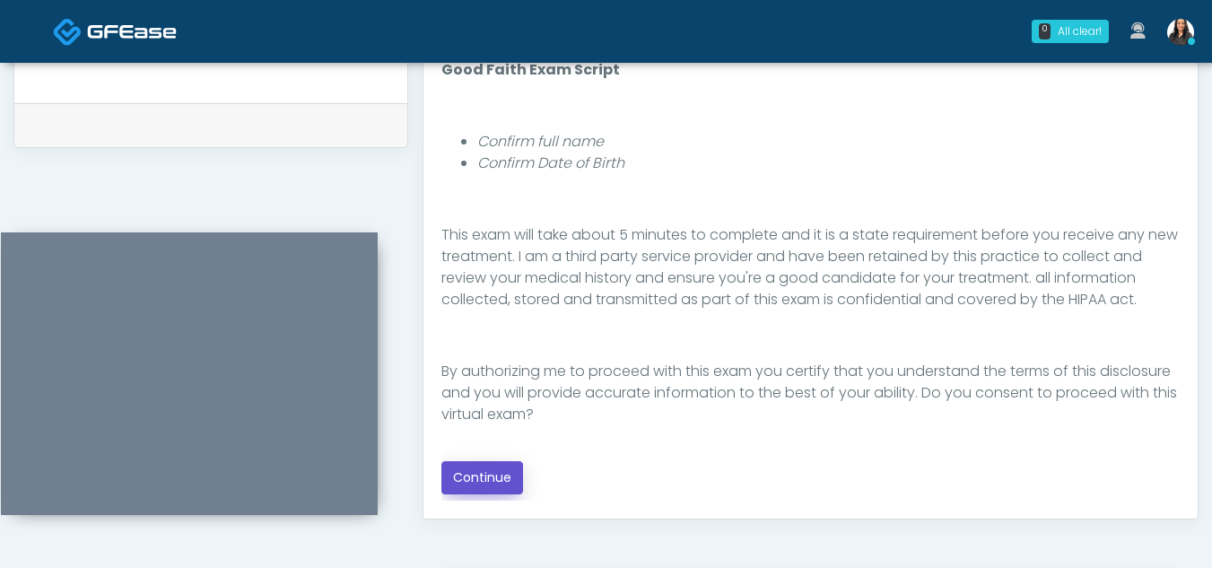
click at [493, 470] on button "Continue" at bounding box center [483, 477] width 82 height 33
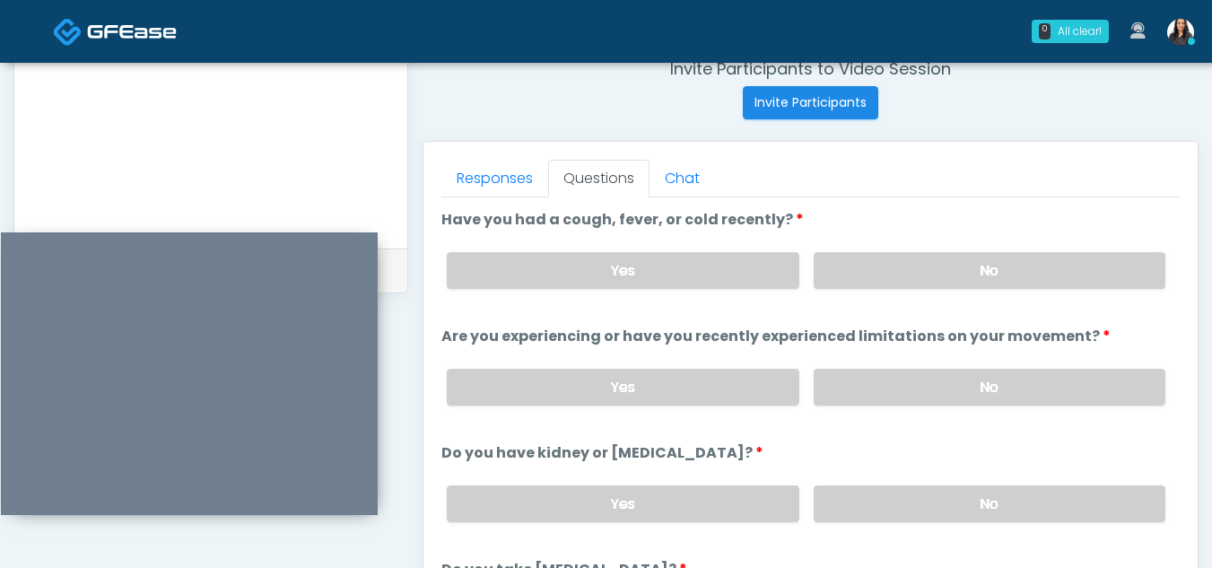
scroll to position [703, 0]
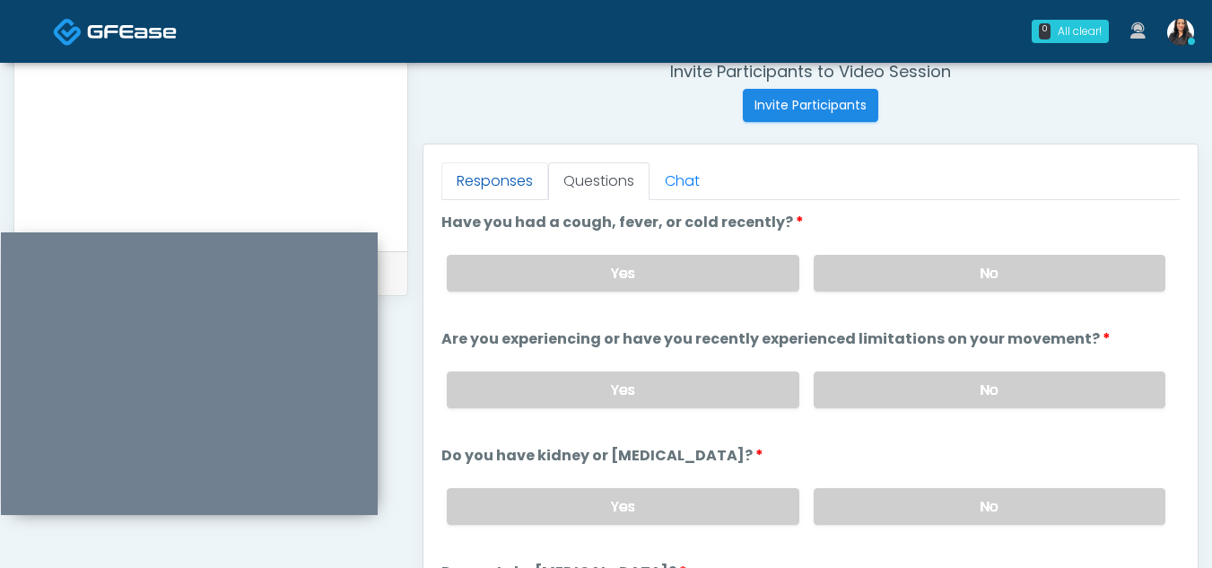
click at [473, 162] on link "Responses" at bounding box center [495, 181] width 107 height 38
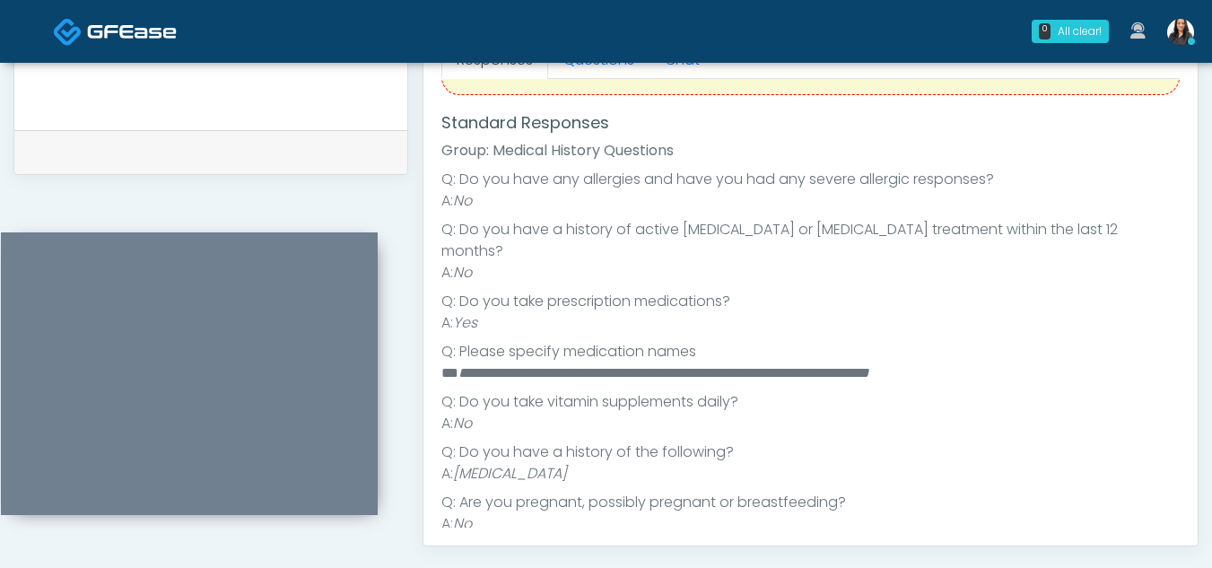
scroll to position [589, 0]
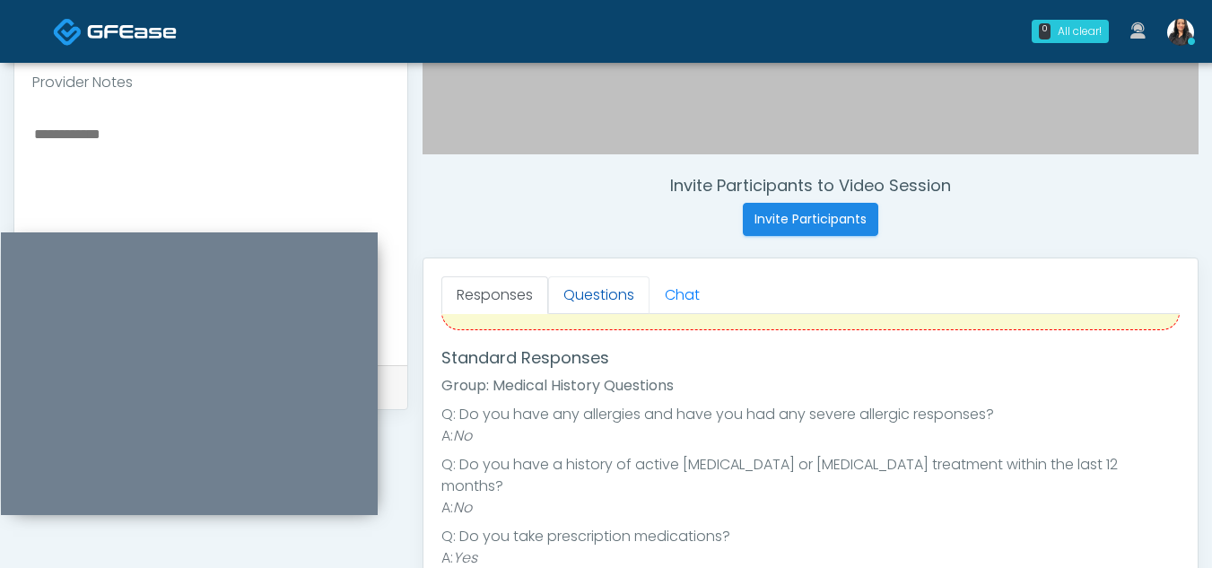
click at [588, 291] on link "Questions" at bounding box center [598, 295] width 101 height 38
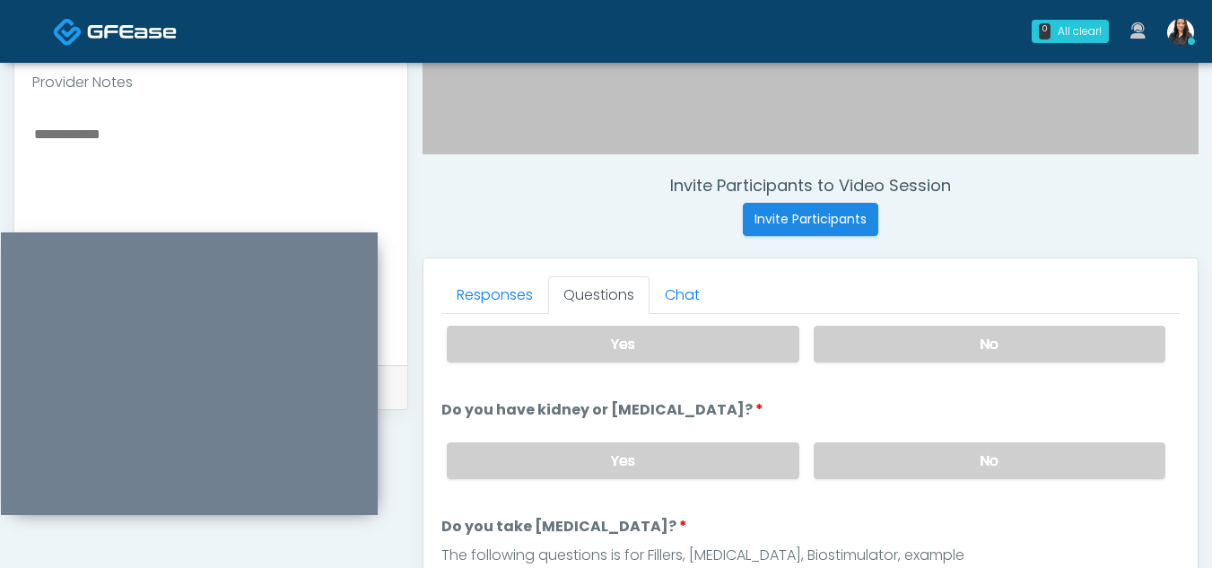
scroll to position [0, 0]
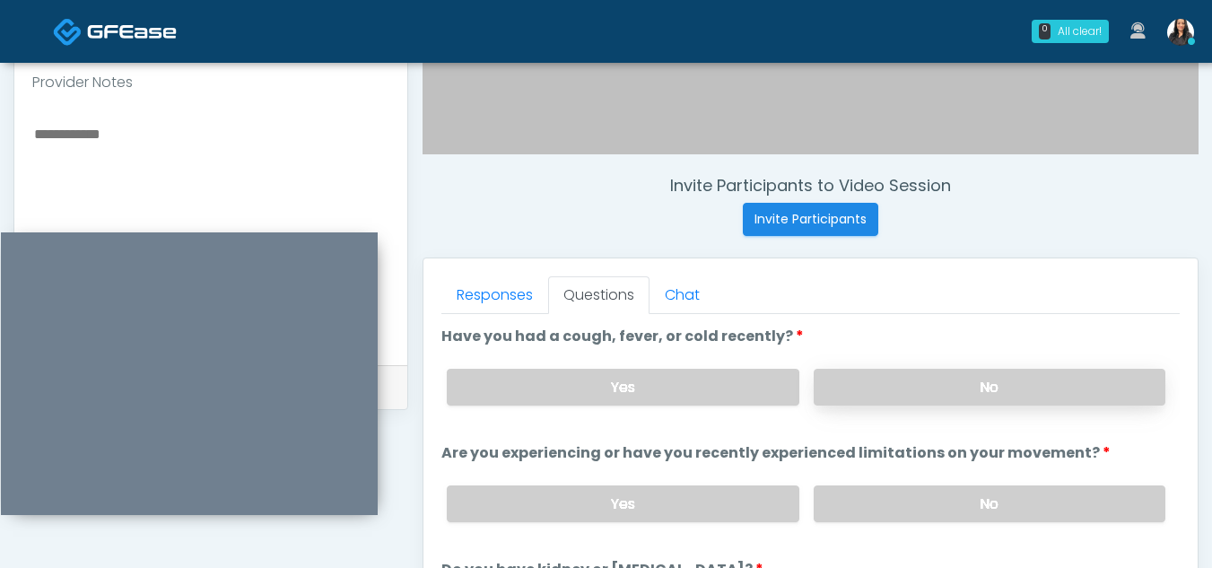
click at [1002, 373] on label "No" at bounding box center [990, 387] width 352 height 37
click at [985, 504] on label "No" at bounding box center [990, 504] width 352 height 37
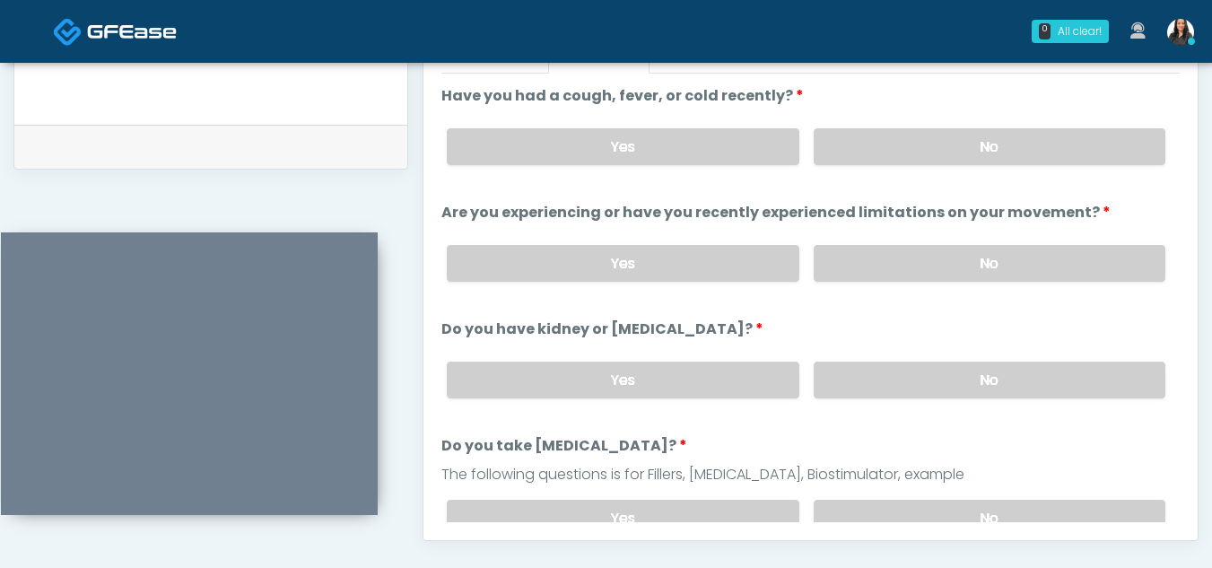
scroll to position [832, 0]
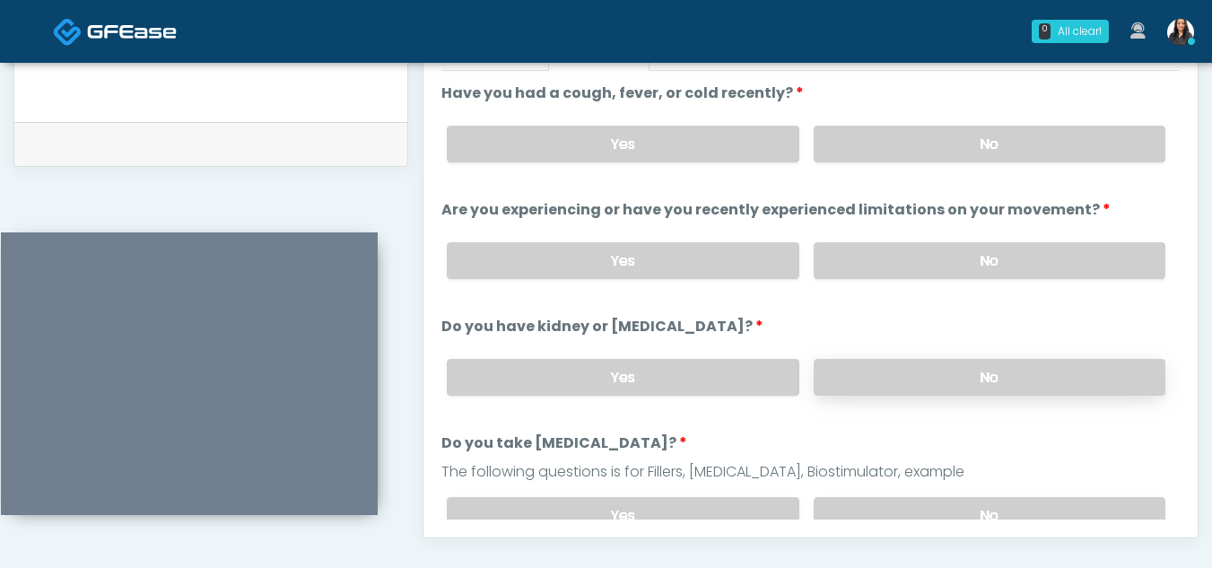
click at [955, 367] on label "No" at bounding box center [990, 377] width 352 height 37
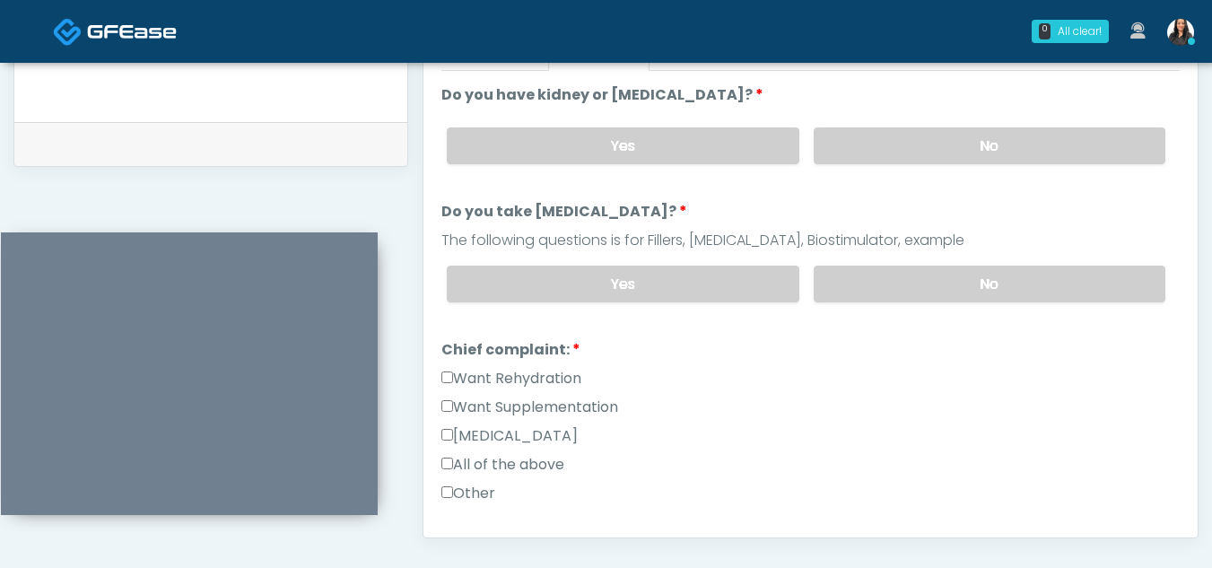
scroll to position [235, 0]
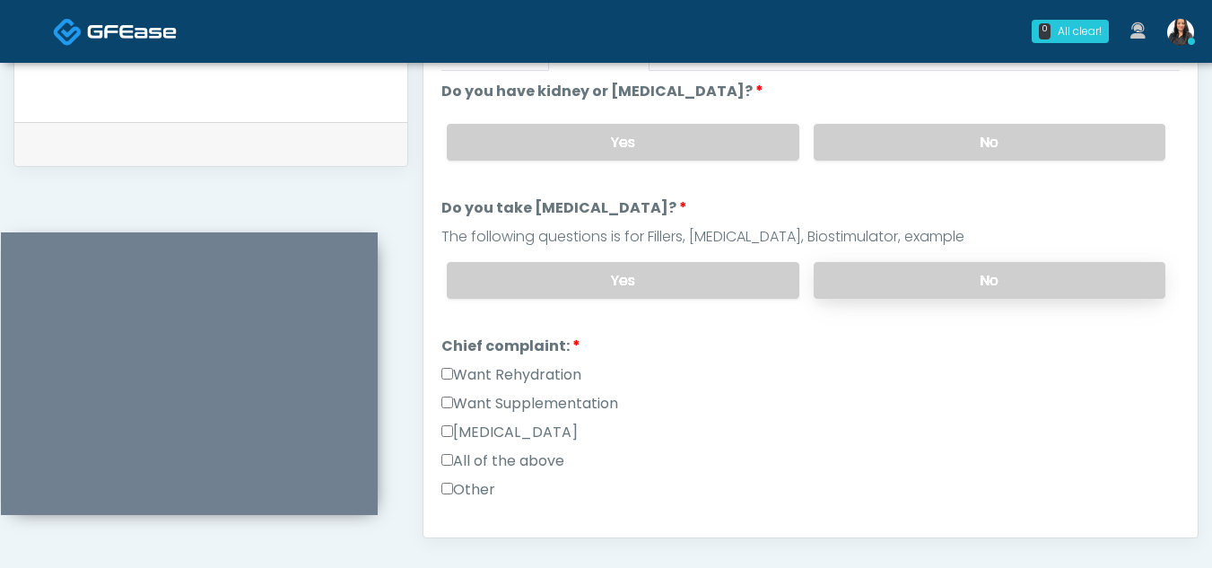
click at [1011, 294] on label "No" at bounding box center [990, 280] width 352 height 37
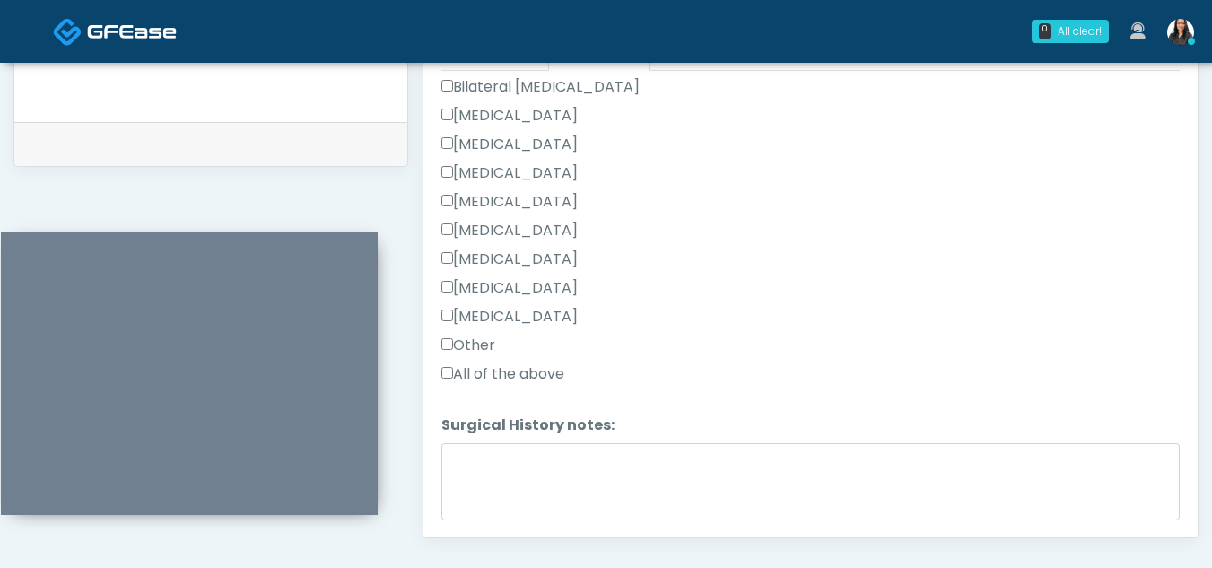
scroll to position [942, 0]
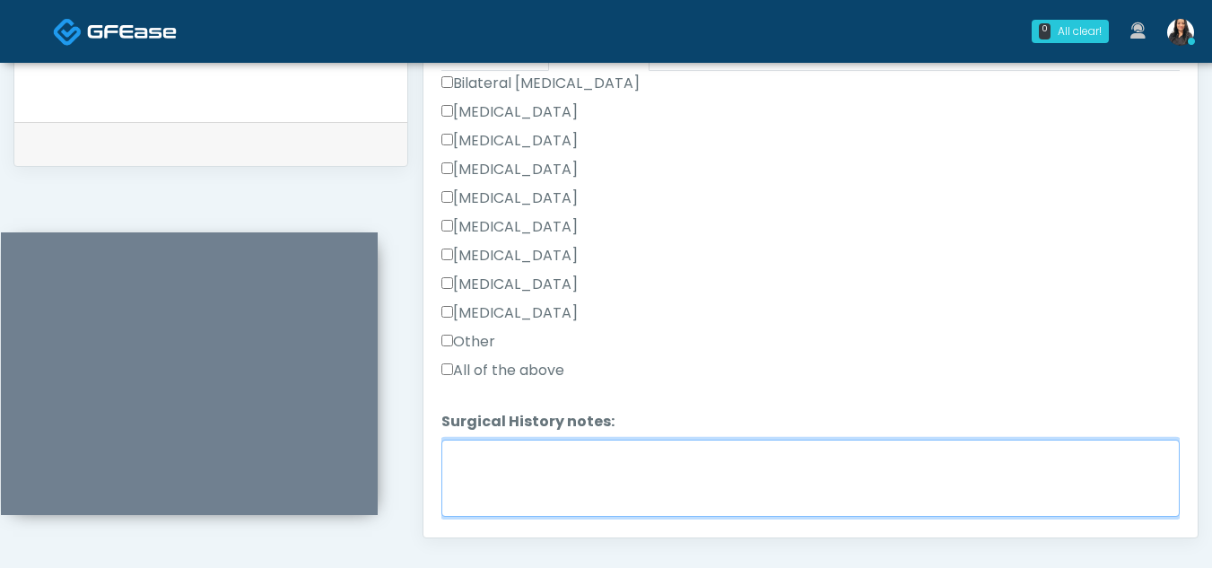
click at [597, 472] on textarea "Surgical History notes:" at bounding box center [811, 478] width 739 height 77
type textarea "**********"
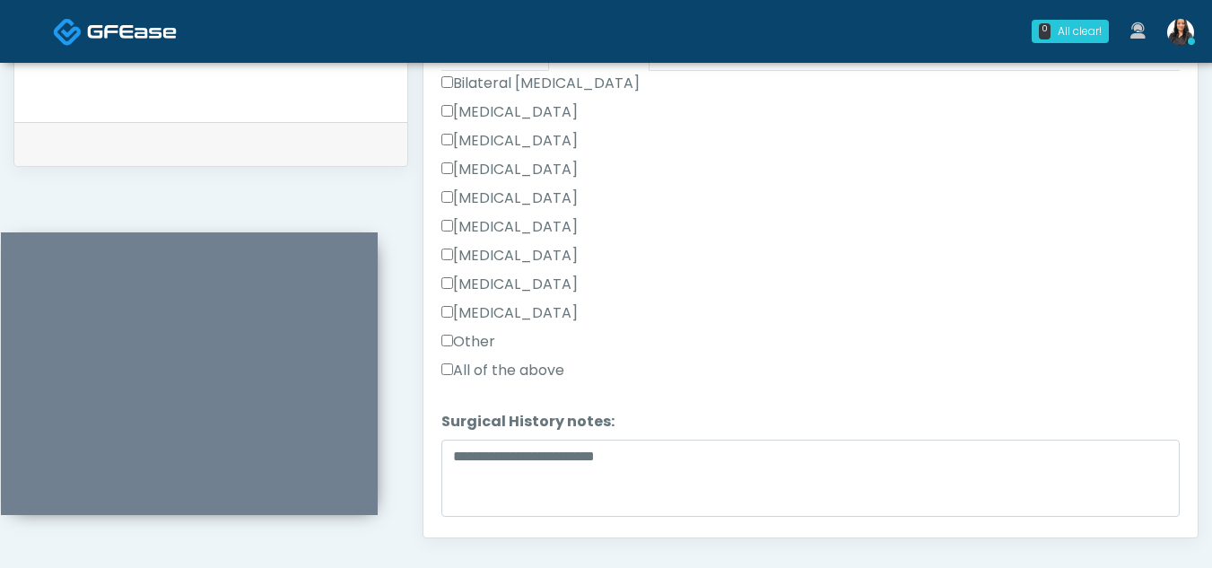
scroll to position [1002, 0]
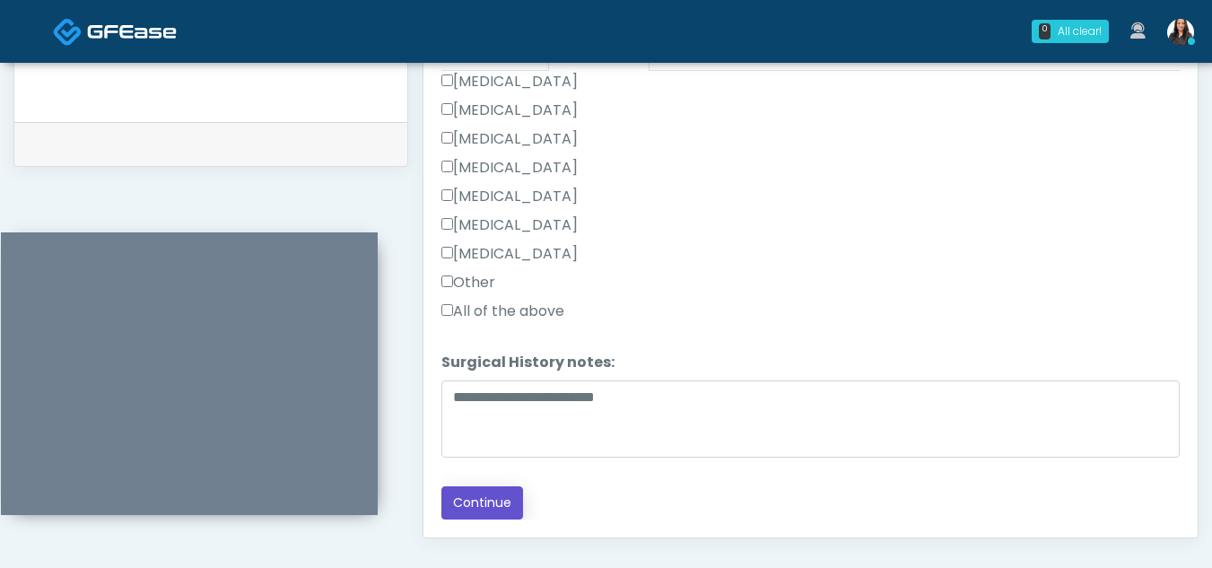
click at [506, 498] on button "Continue" at bounding box center [483, 502] width 82 height 33
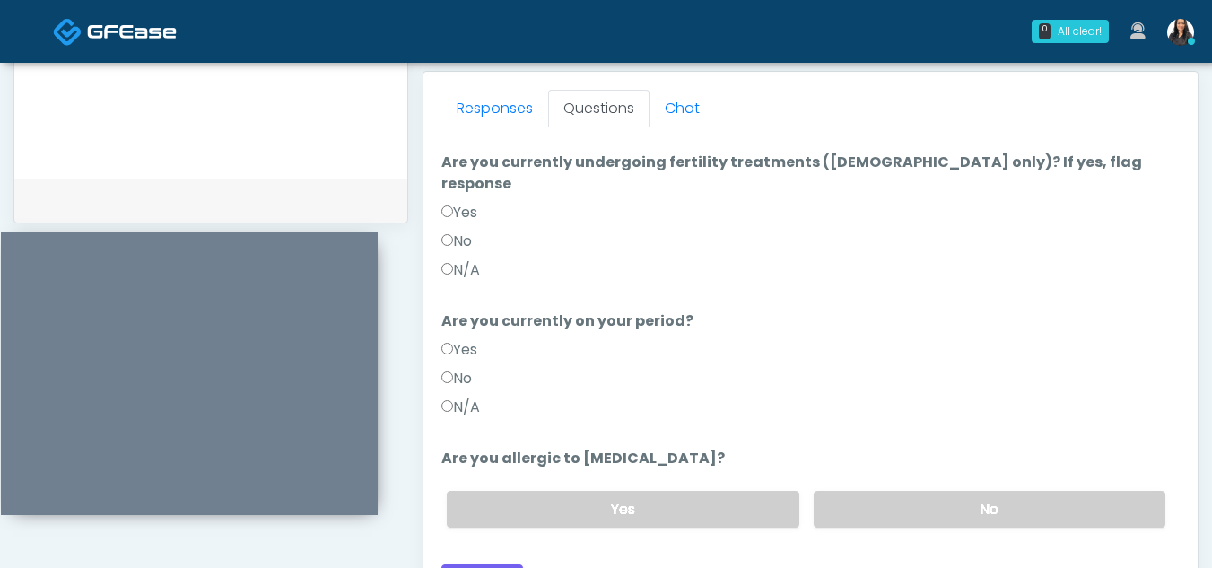
scroll to position [773, 0]
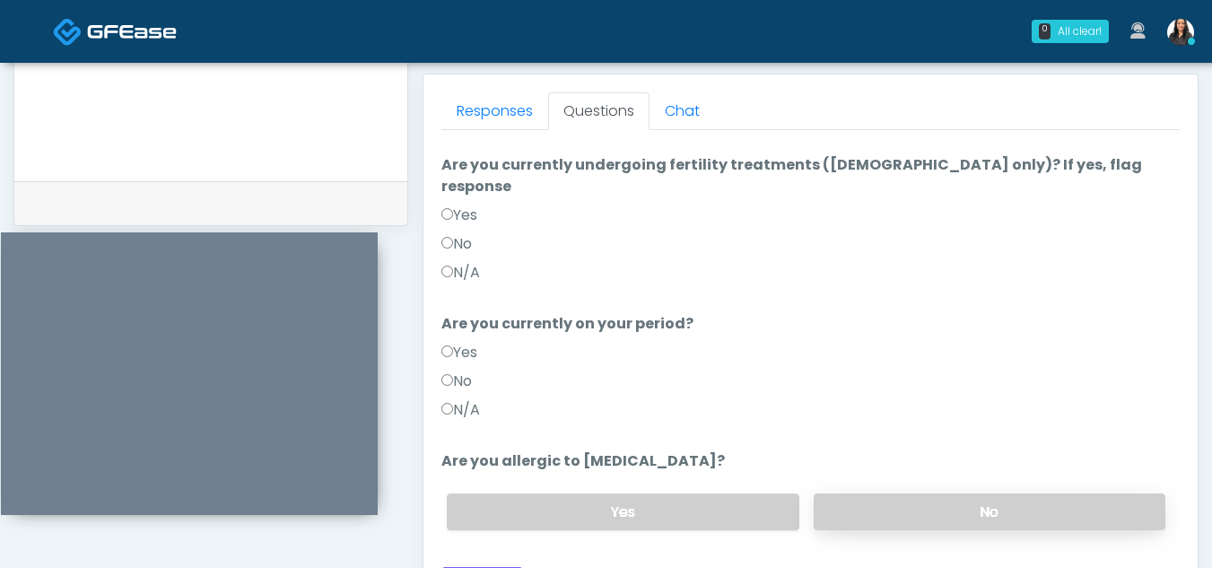
click at [986, 501] on label "No" at bounding box center [990, 512] width 352 height 37
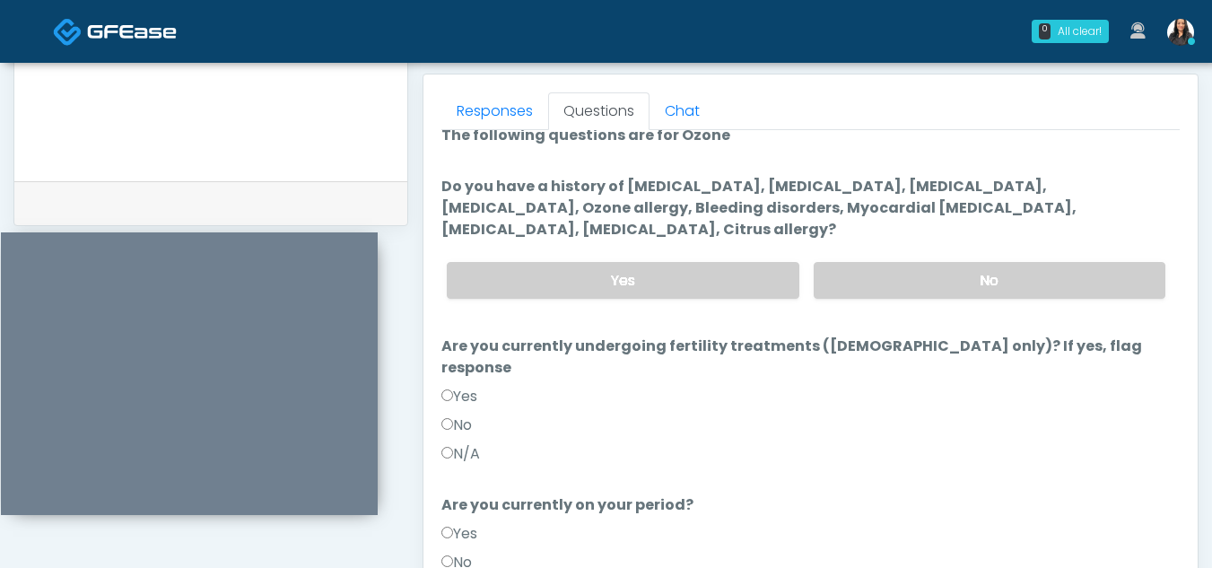
scroll to position [0, 0]
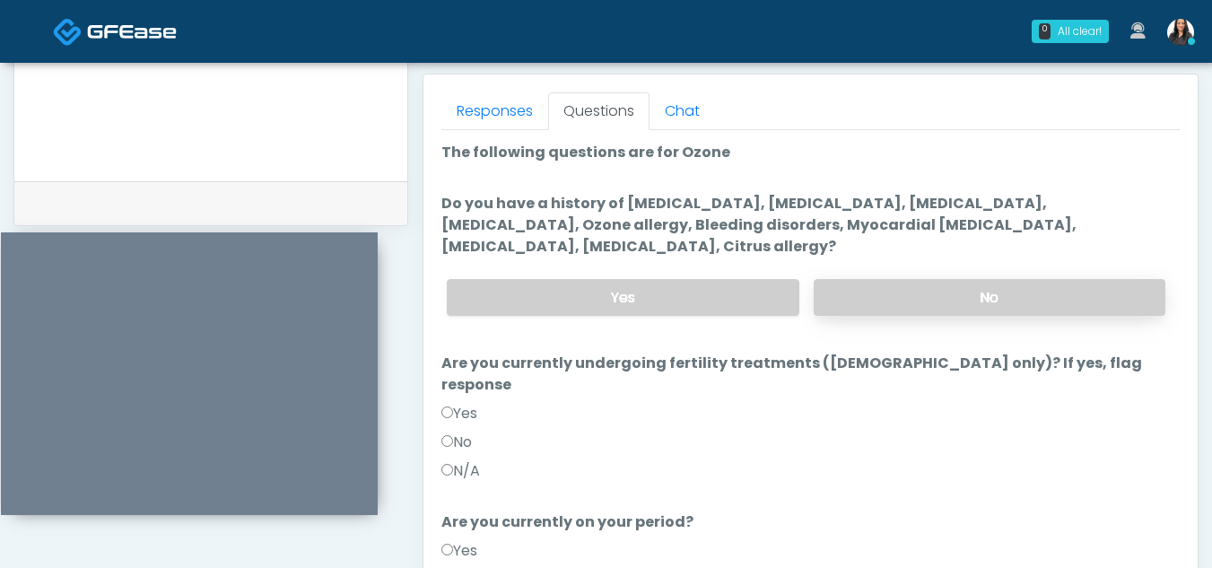
click at [943, 286] on label "No" at bounding box center [990, 297] width 352 height 37
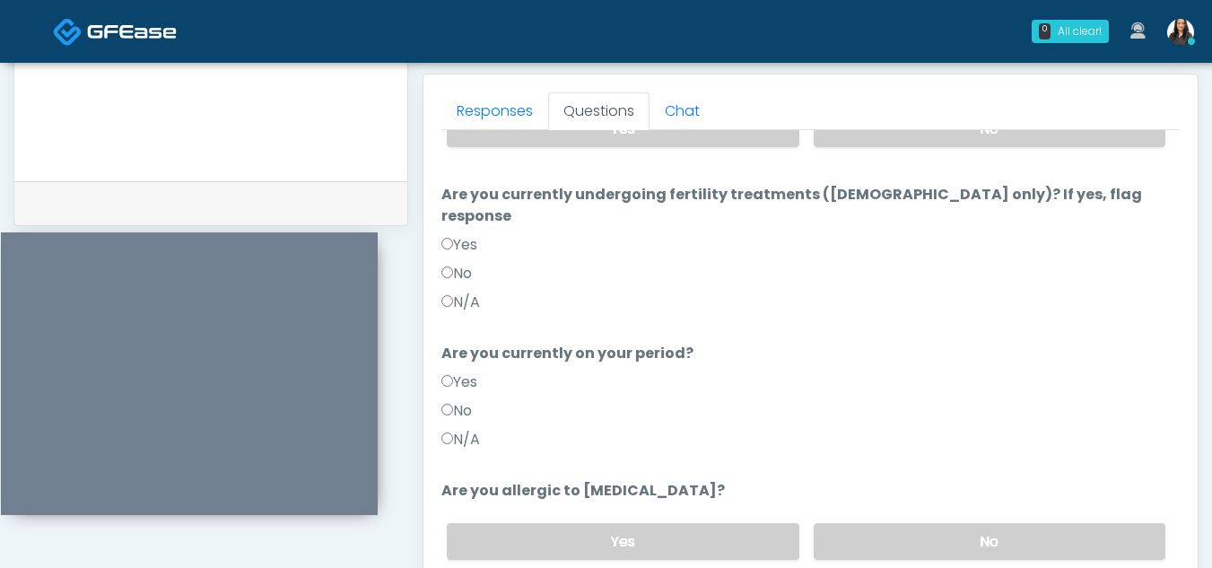
scroll to position [198, 0]
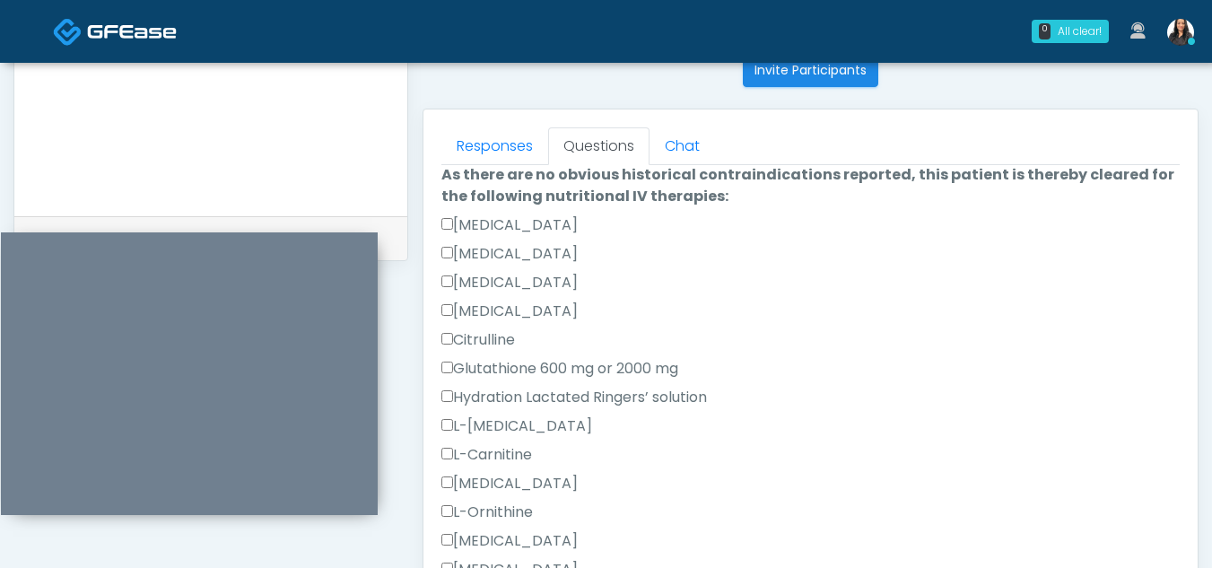
scroll to position [0, 0]
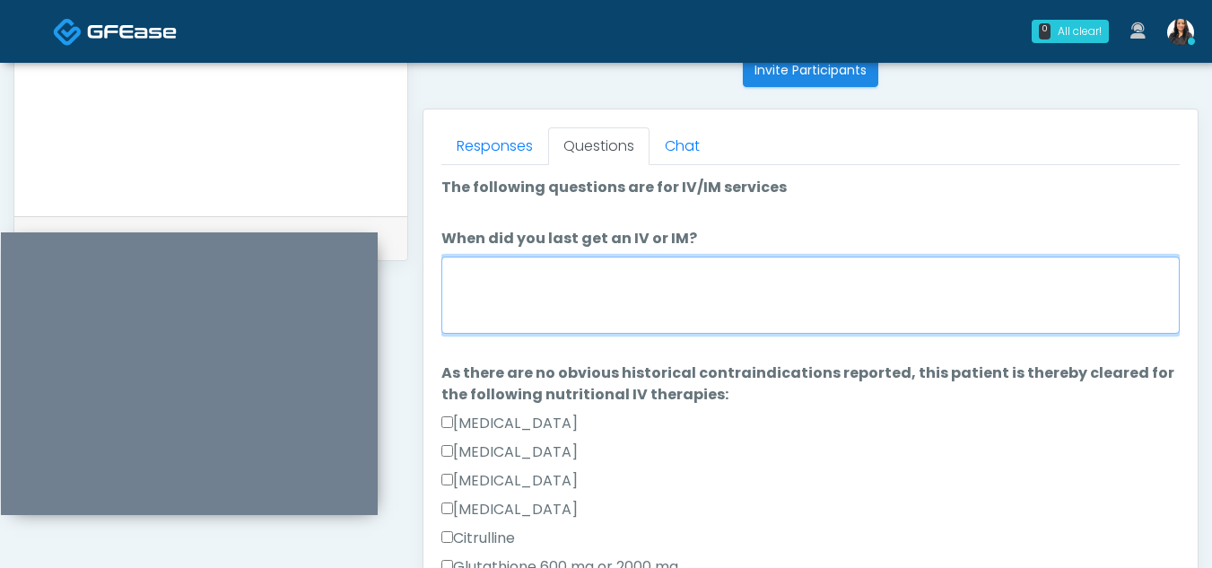
click at [490, 292] on textarea "When did you last get an IV or IM?" at bounding box center [811, 295] width 739 height 77
type textarea "**********"
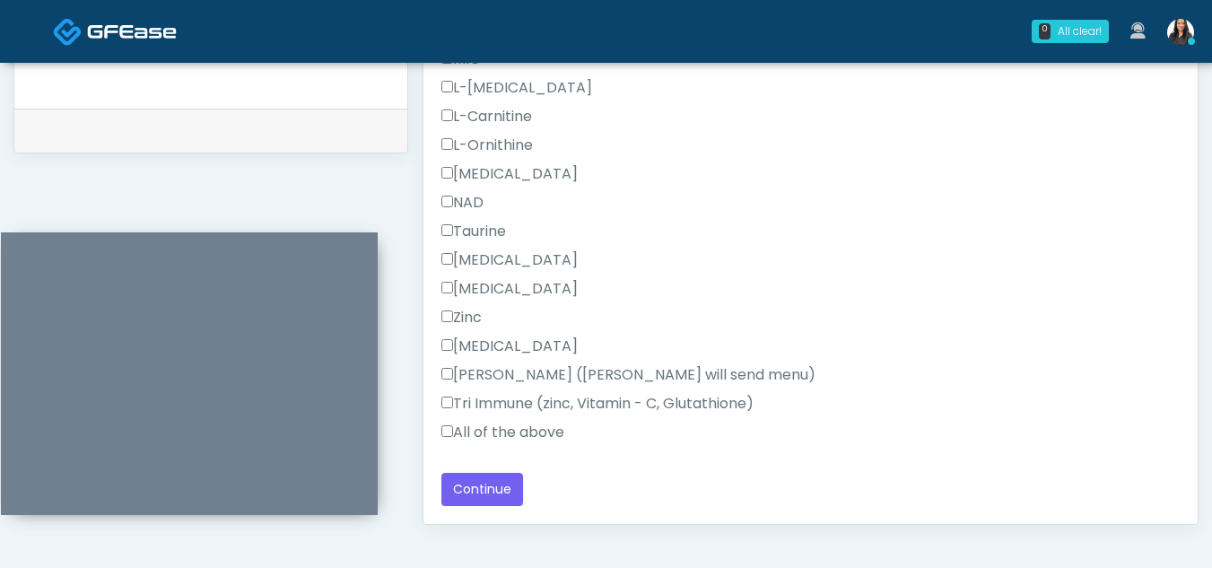
scroll to position [848, 0]
click at [503, 486] on button "Continue" at bounding box center [483, 486] width 82 height 33
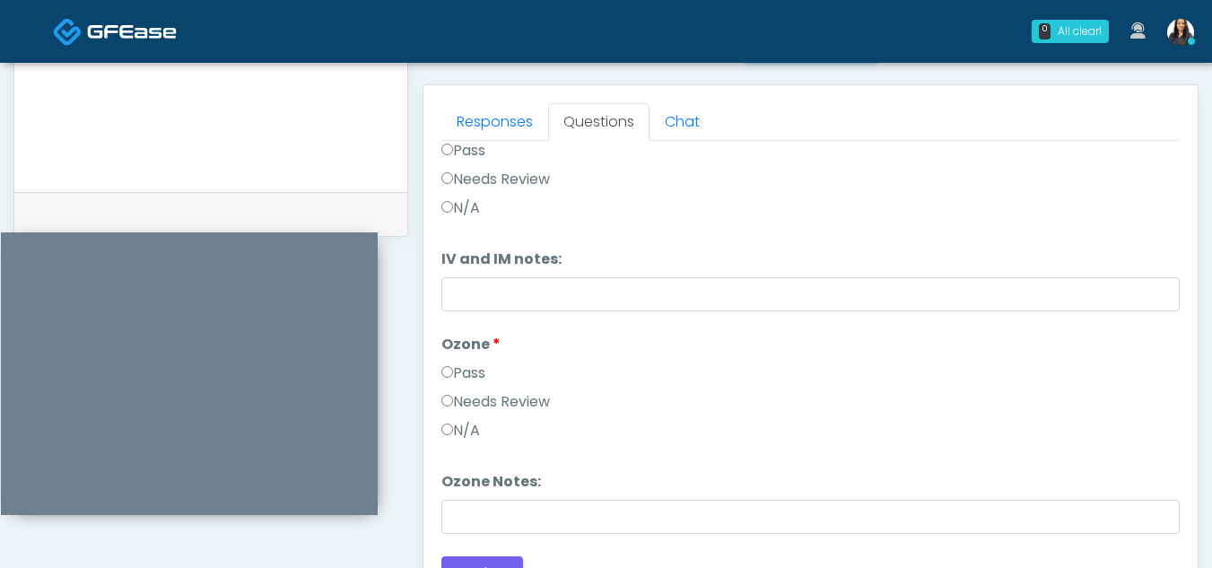
scroll to position [0, 0]
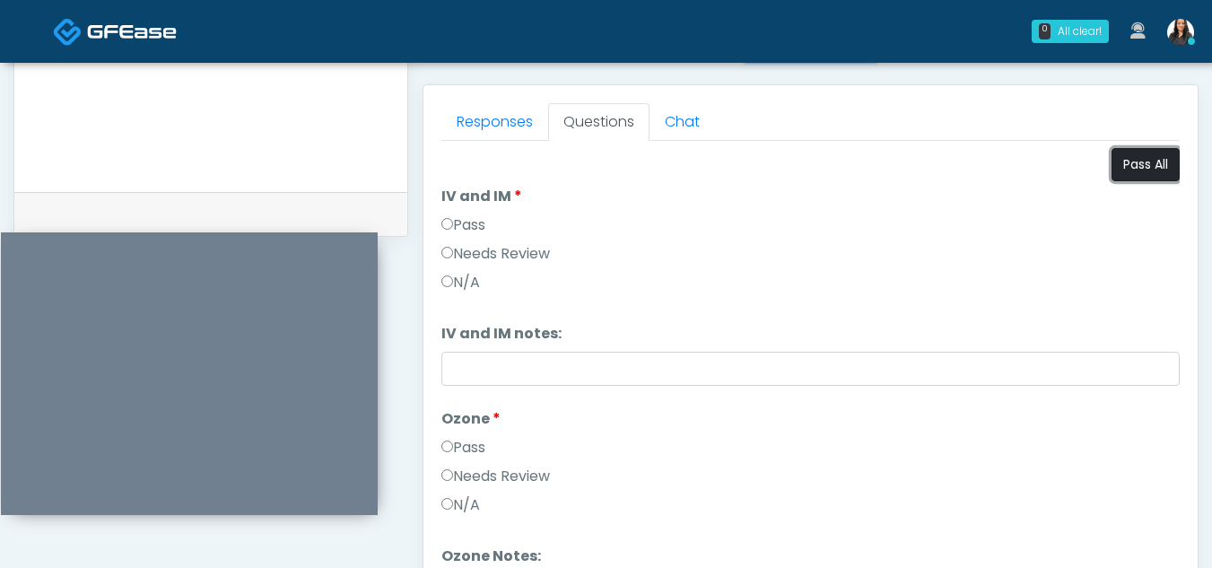
click at [1120, 164] on button "Pass All" at bounding box center [1146, 164] width 68 height 33
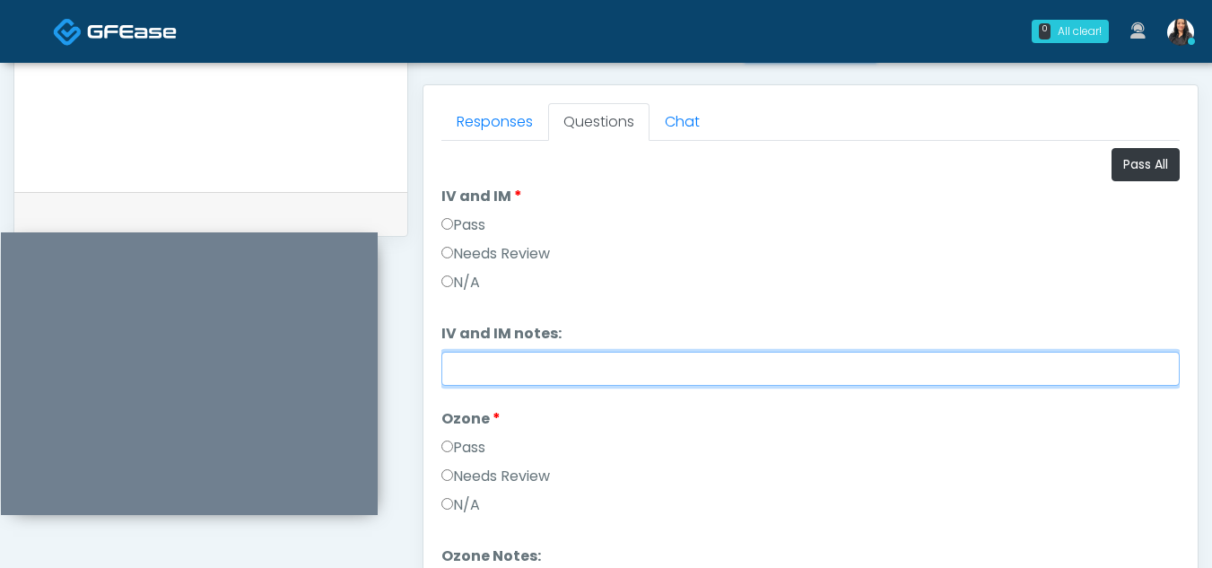
click at [492, 379] on input "IV and IM notes:" at bounding box center [811, 369] width 739 height 34
type input "*"
click at [586, 370] on input "**********" at bounding box center [811, 369] width 739 height 34
click at [727, 368] on input "**********" at bounding box center [811, 369] width 739 height 34
type input "**********"
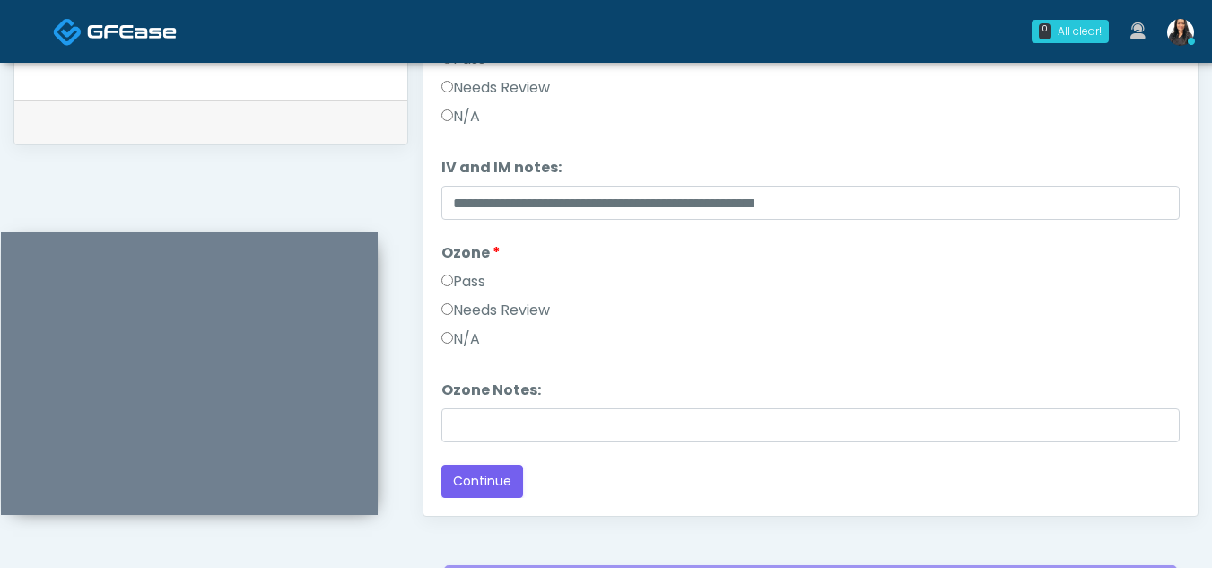
scroll to position [864, 0]
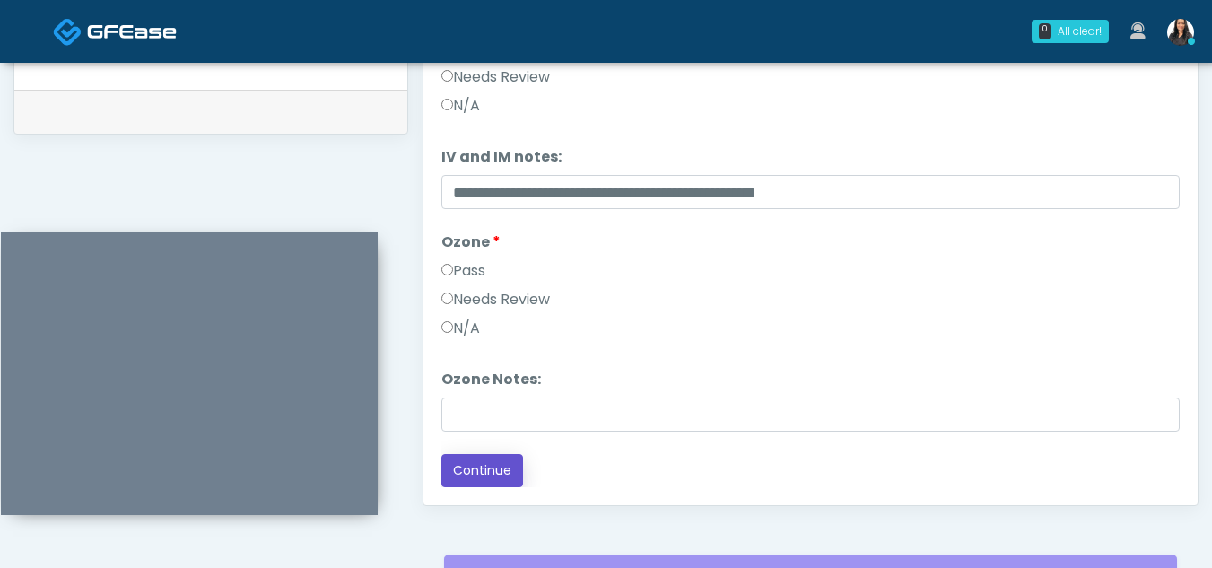
click at [489, 464] on button "Continue" at bounding box center [483, 470] width 82 height 33
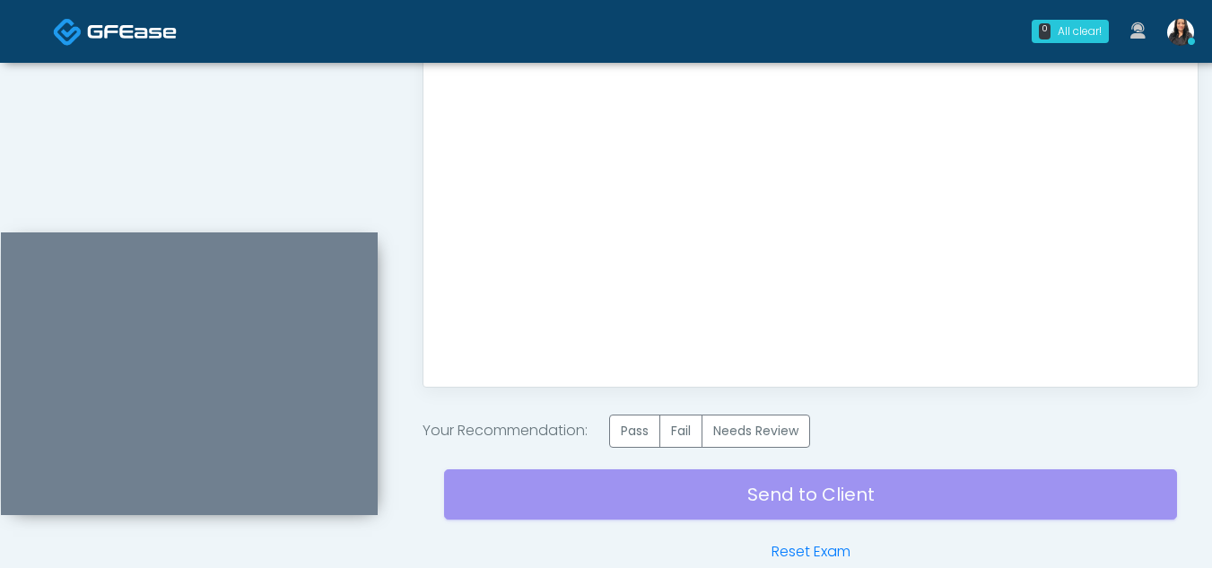
scroll to position [1005, 0]
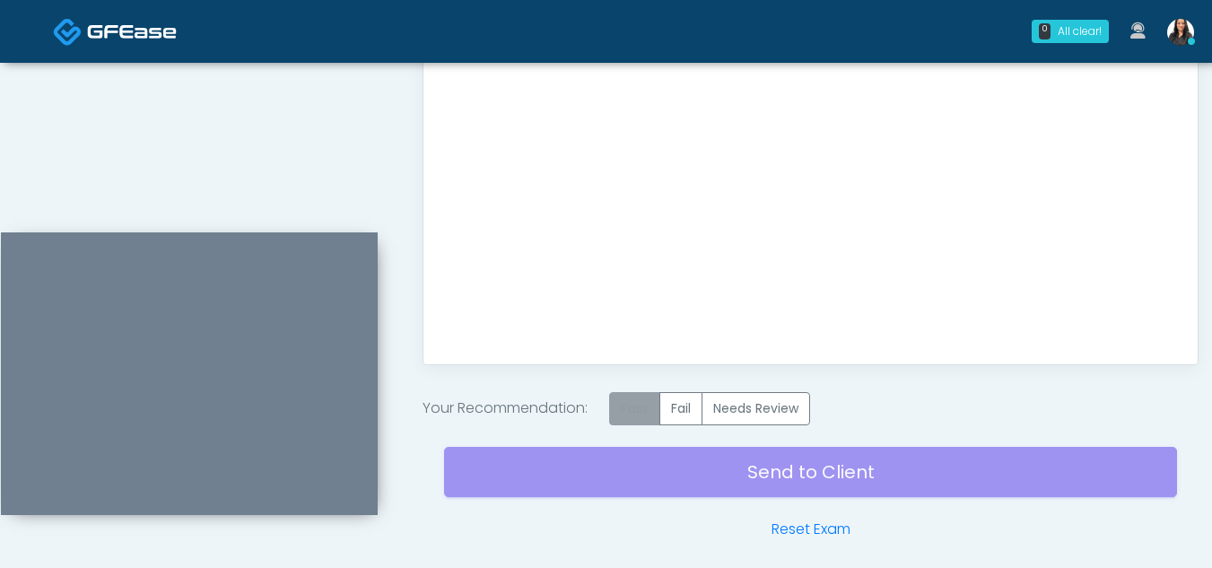
click at [643, 415] on label "Pass" at bounding box center [634, 408] width 51 height 33
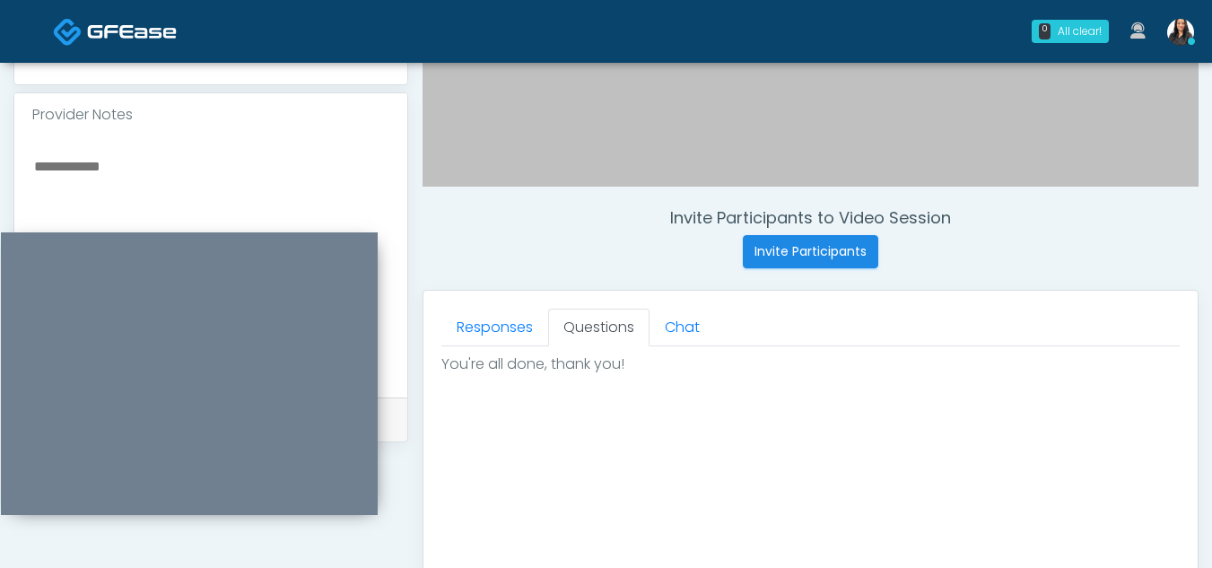
scroll to position [567, 0]
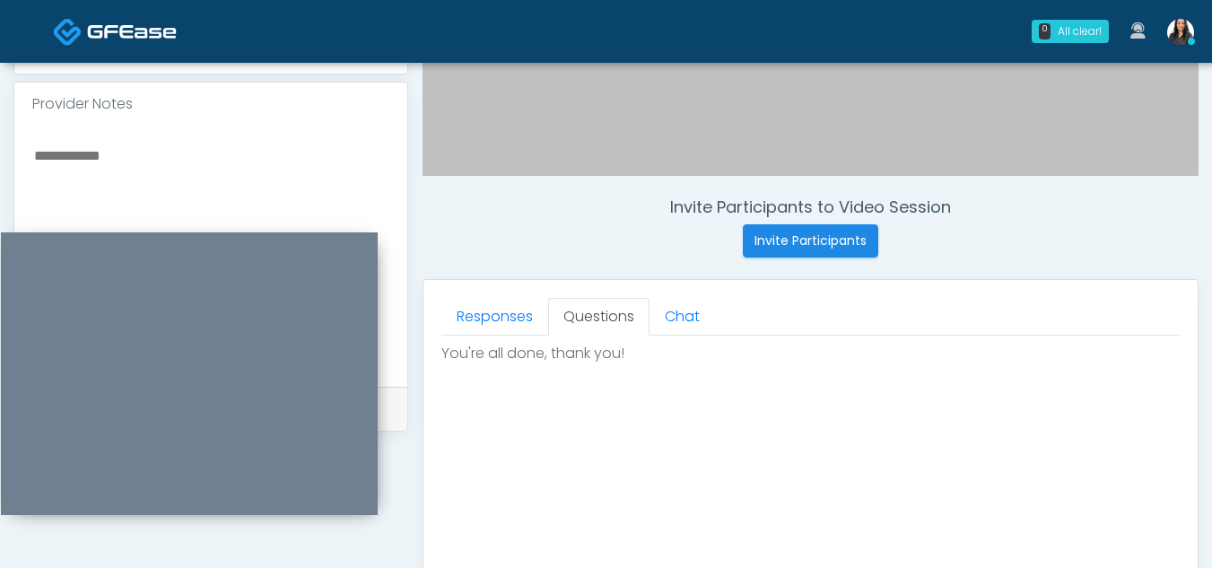
click at [135, 156] on textarea at bounding box center [210, 253] width 357 height 219
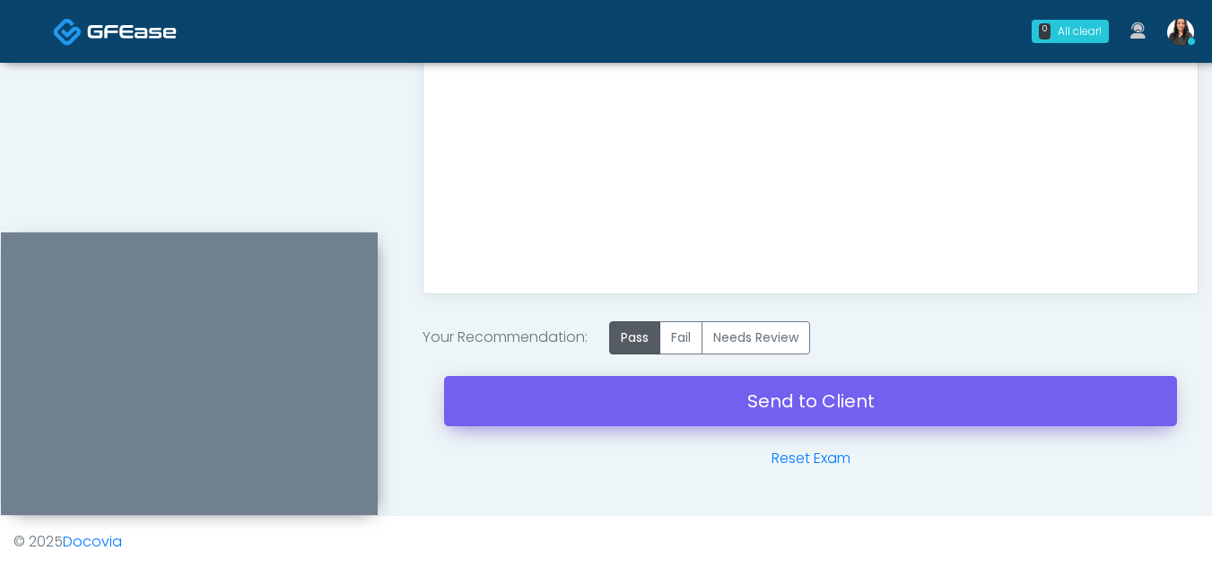
type textarea "**********"
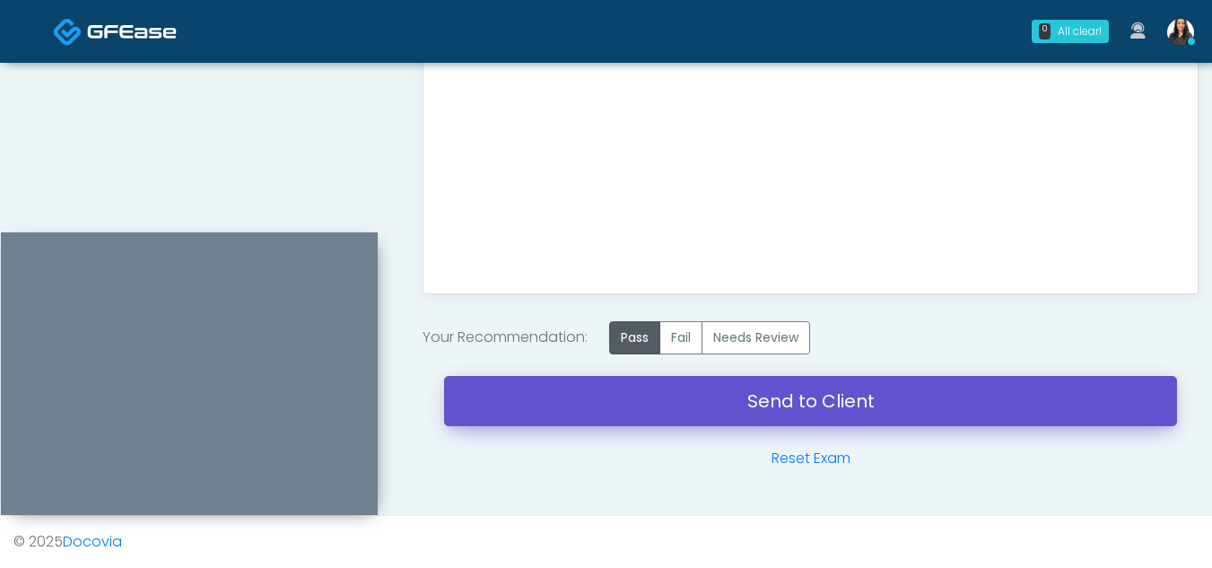
click at [770, 394] on link "Send to Client" at bounding box center [810, 401] width 733 height 50
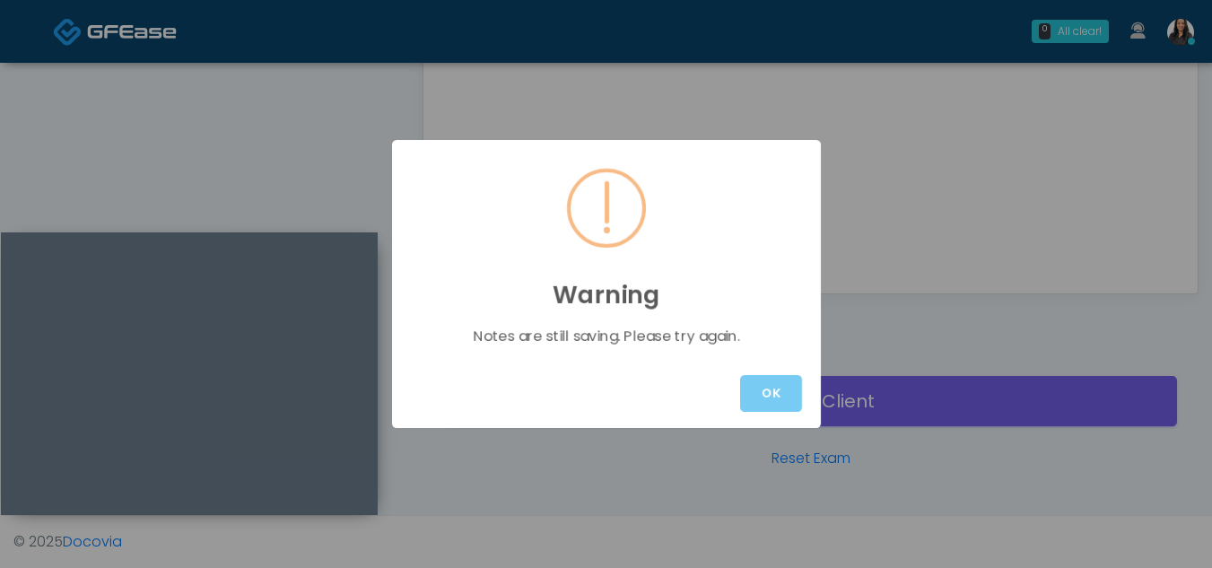
click at [777, 392] on button "OK" at bounding box center [771, 393] width 62 height 37
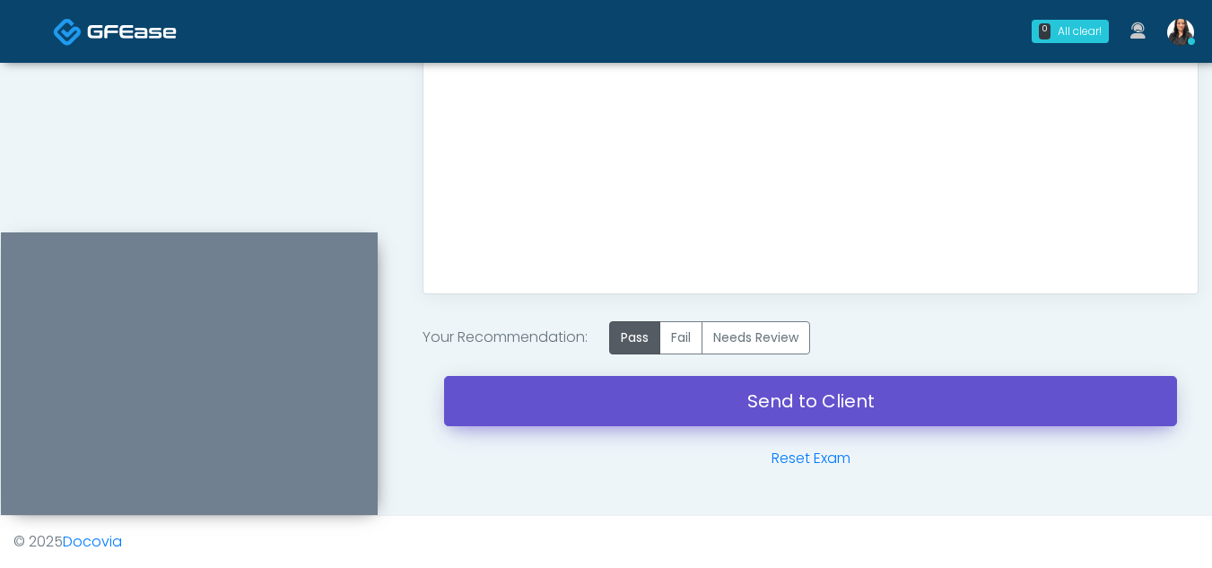
click at [792, 405] on link "Send to Client" at bounding box center [810, 401] width 733 height 50
